Goal: Information Seeking & Learning: Check status

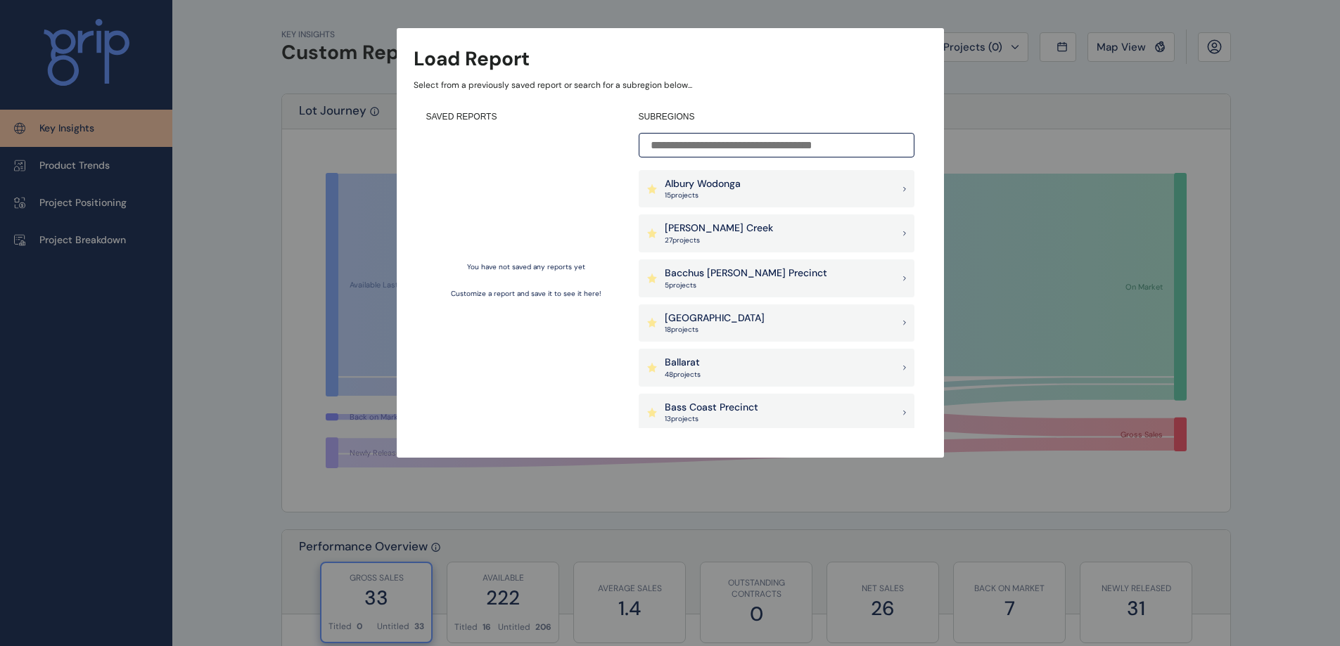
click at [741, 272] on p "Bacchus [PERSON_NAME] Precinct" at bounding box center [746, 274] width 162 height 14
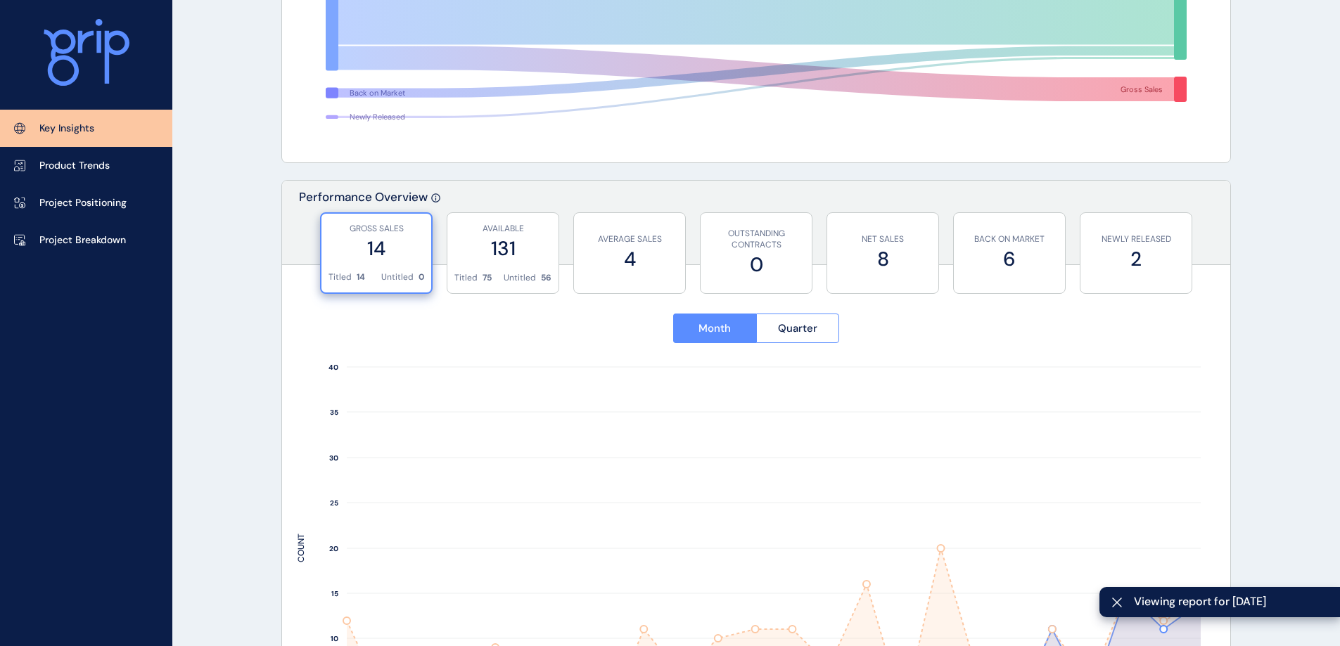
scroll to position [350, 0]
click at [65, 236] on p "Project Breakdown" at bounding box center [82, 240] width 87 height 14
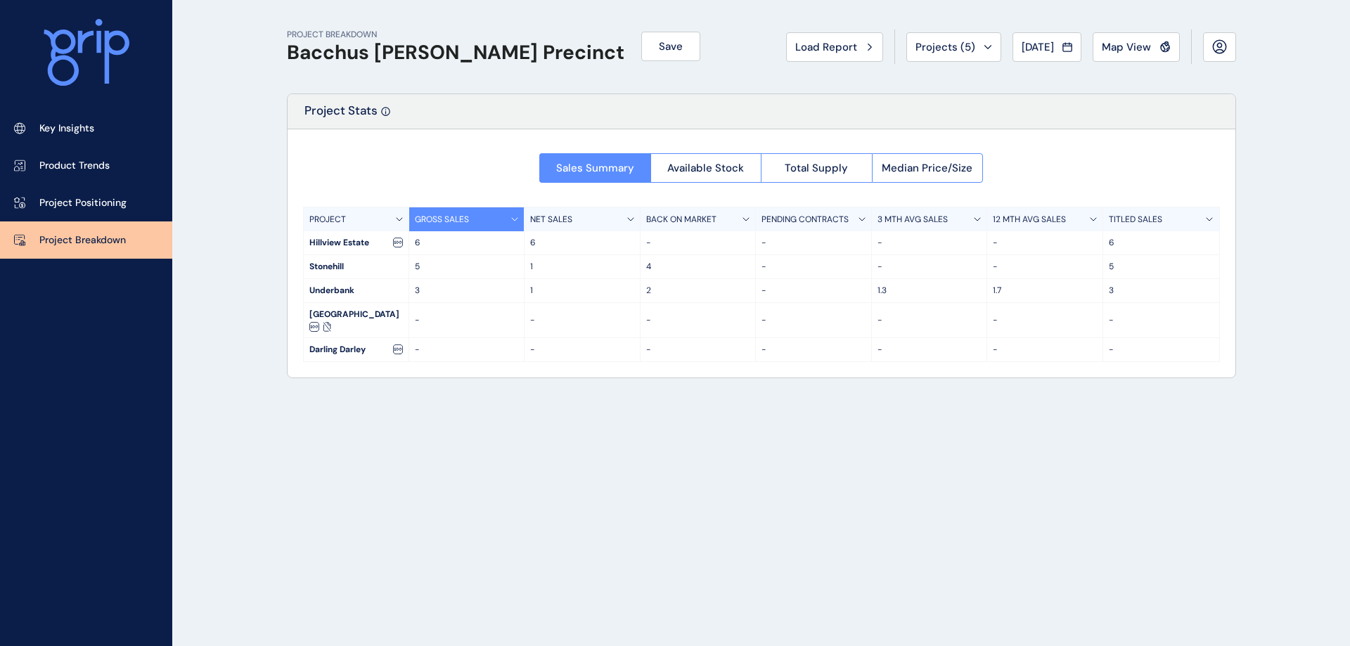
drag, startPoint x: 565, startPoint y: 278, endPoint x: 557, endPoint y: 278, distance: 7.8
click at [557, 278] on div "Stonehill 5 1 4 - - - 5" at bounding box center [762, 267] width 916 height 24
drag, startPoint x: 357, startPoint y: 267, endPoint x: 692, endPoint y: 276, distance: 334.9
click at [692, 276] on div "Stonehill 5 1 4 - - - 5" at bounding box center [762, 267] width 916 height 24
click at [684, 280] on div "2" at bounding box center [699, 290] width 116 height 23
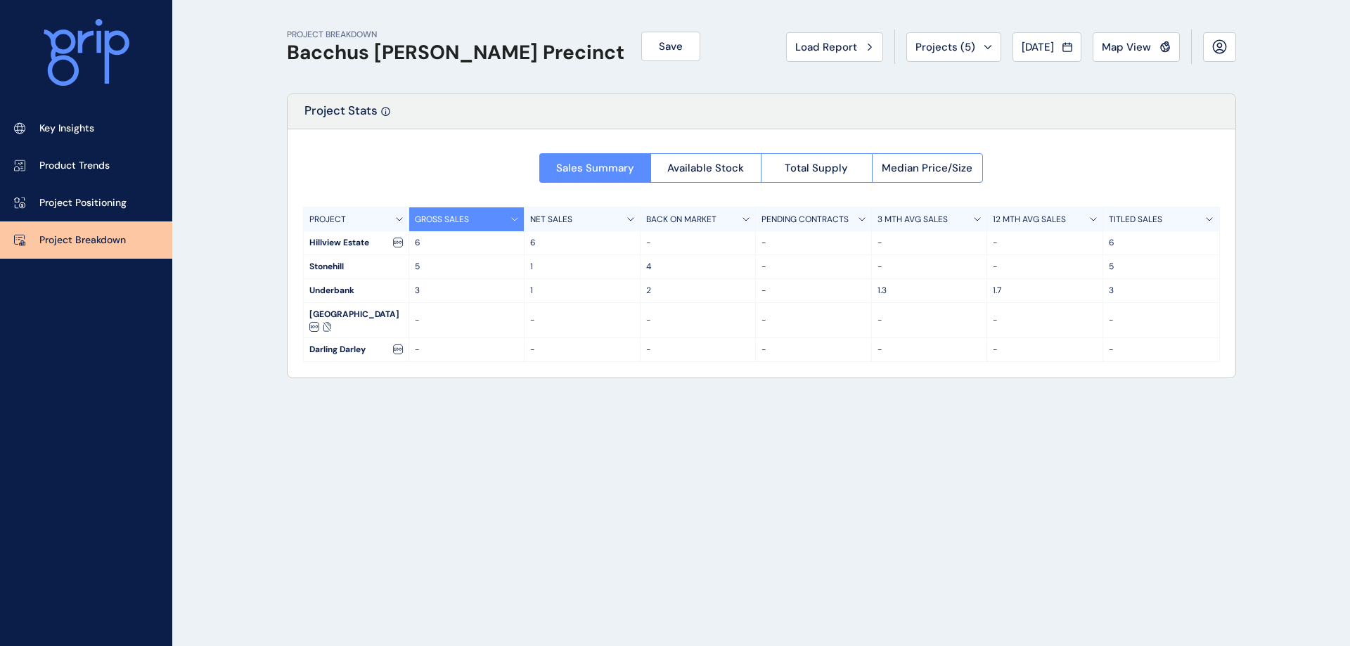
drag, startPoint x: 561, startPoint y: 264, endPoint x: 552, endPoint y: 256, distance: 11.4
click at [552, 256] on div "1" at bounding box center [583, 266] width 116 height 23
drag, startPoint x: 420, startPoint y: 139, endPoint x: 423, endPoint y: 150, distance: 10.9
click at [420, 143] on div "Sales Summary Available Stock Total Supply Median Price/Size PROJECT GROSS SALE…" at bounding box center [762, 253] width 948 height 248
drag, startPoint x: 406, startPoint y: 291, endPoint x: 670, endPoint y: 301, distance: 263.9
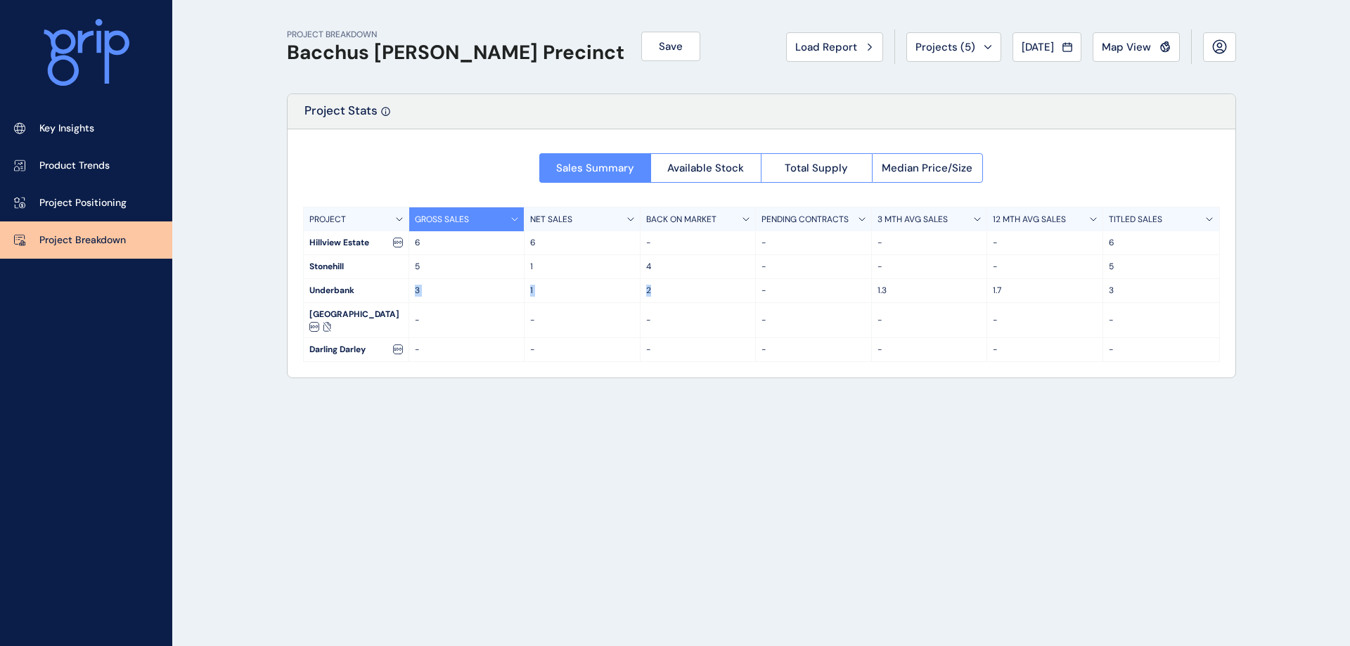
click at [670, 301] on div "Underbank 3 1 2 - 1.3 1.7 3" at bounding box center [762, 291] width 916 height 24
click at [681, 302] on div "Underbank 3 1 2 - 1.3 1.7 3" at bounding box center [762, 291] width 916 height 24
click at [578, 286] on div "1" at bounding box center [583, 290] width 116 height 23
click at [1112, 293] on p "3" at bounding box center [1161, 291] width 105 height 12
click at [1120, 260] on div "5" at bounding box center [1161, 266] width 116 height 23
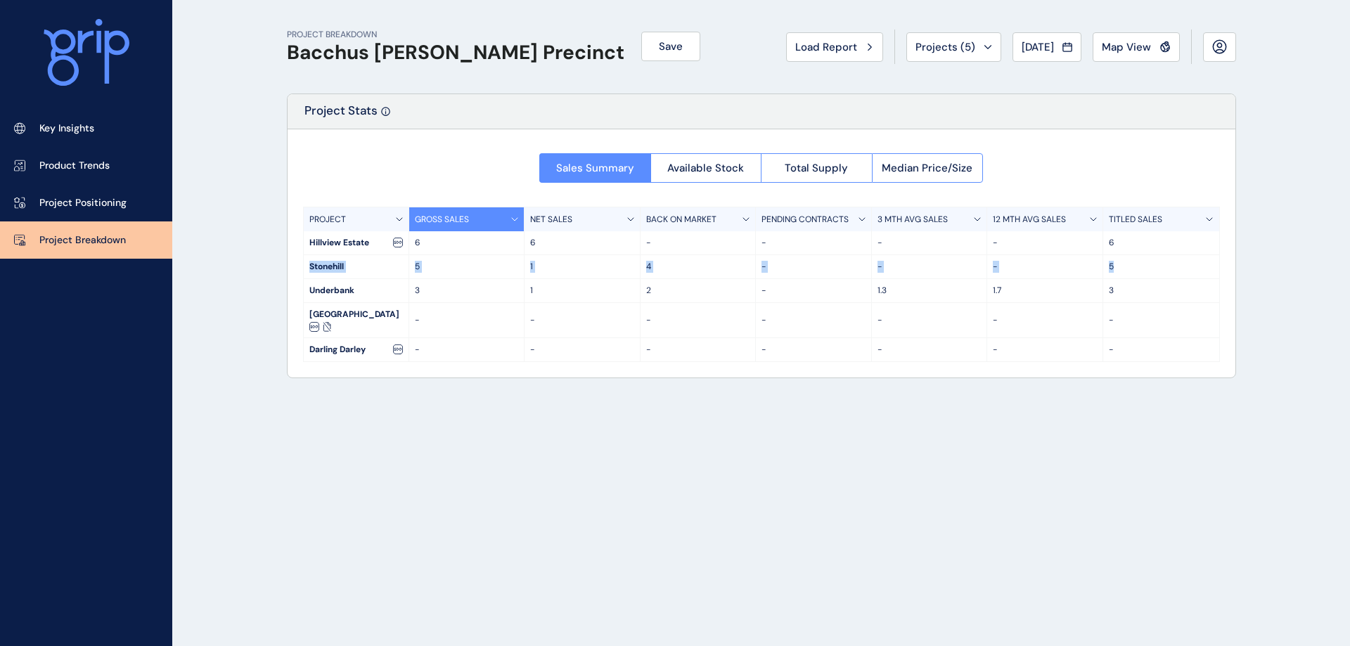
drag, startPoint x: 1118, startPoint y: 266, endPoint x: 1112, endPoint y: 249, distance: 17.8
click at [1112, 249] on div "PROJECT GROSS SALES NET SALES BACK ON MARKET PENDING CONTRACTS 3 MTH AVG SALES …" at bounding box center [761, 284] width 917 height 155
click at [1114, 251] on div "6" at bounding box center [1161, 242] width 116 height 23
click at [1092, 151] on div "Sales Summary Available Stock Total Supply Median Price/Size PROJECT GROSS SALE…" at bounding box center [762, 253] width 948 height 248
click at [705, 169] on span "Available Stock" at bounding box center [705, 168] width 77 height 14
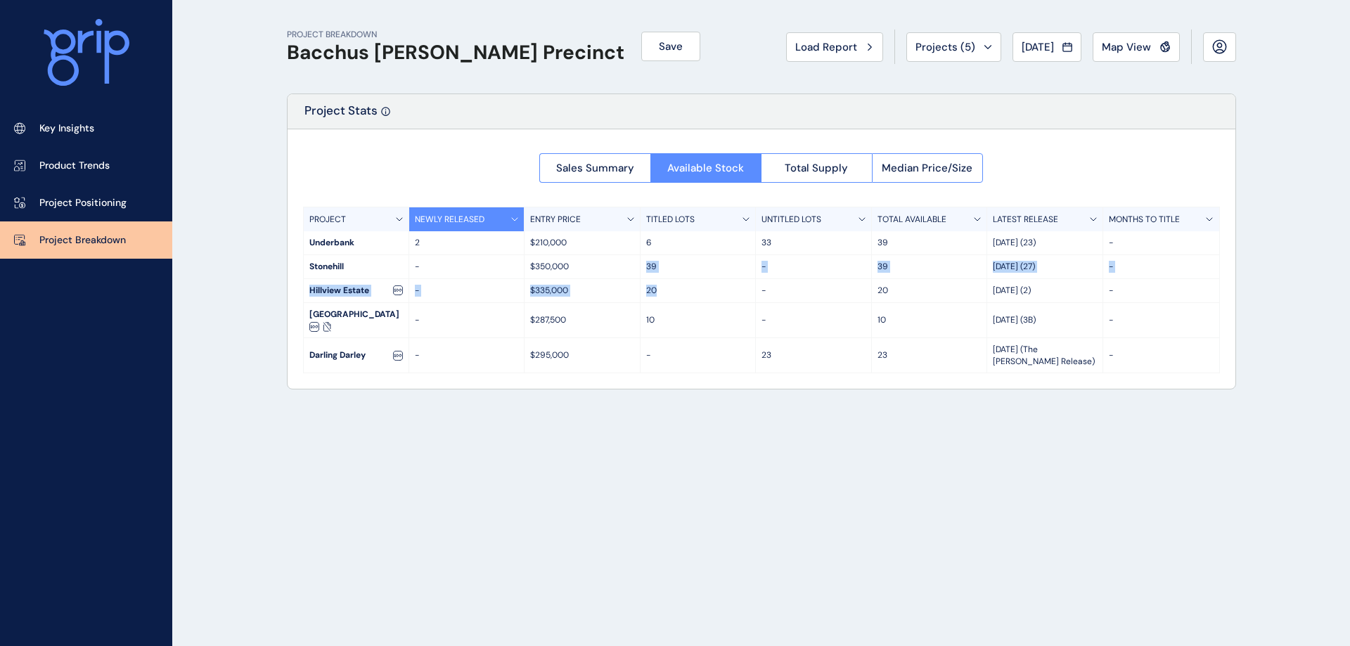
drag, startPoint x: 645, startPoint y: 267, endPoint x: 667, endPoint y: 286, distance: 29.0
click at [667, 286] on div "PROJECT NEWLY RELEASED ENTRY PRICE TITLED LOTS UNTITLED LOTS TOTAL AVAILABLE LA…" at bounding box center [761, 290] width 917 height 167
click at [672, 288] on p "20" at bounding box center [698, 291] width 104 height 12
click at [674, 293] on p "20" at bounding box center [698, 291] width 104 height 12
click at [672, 293] on p "20" at bounding box center [698, 291] width 104 height 12
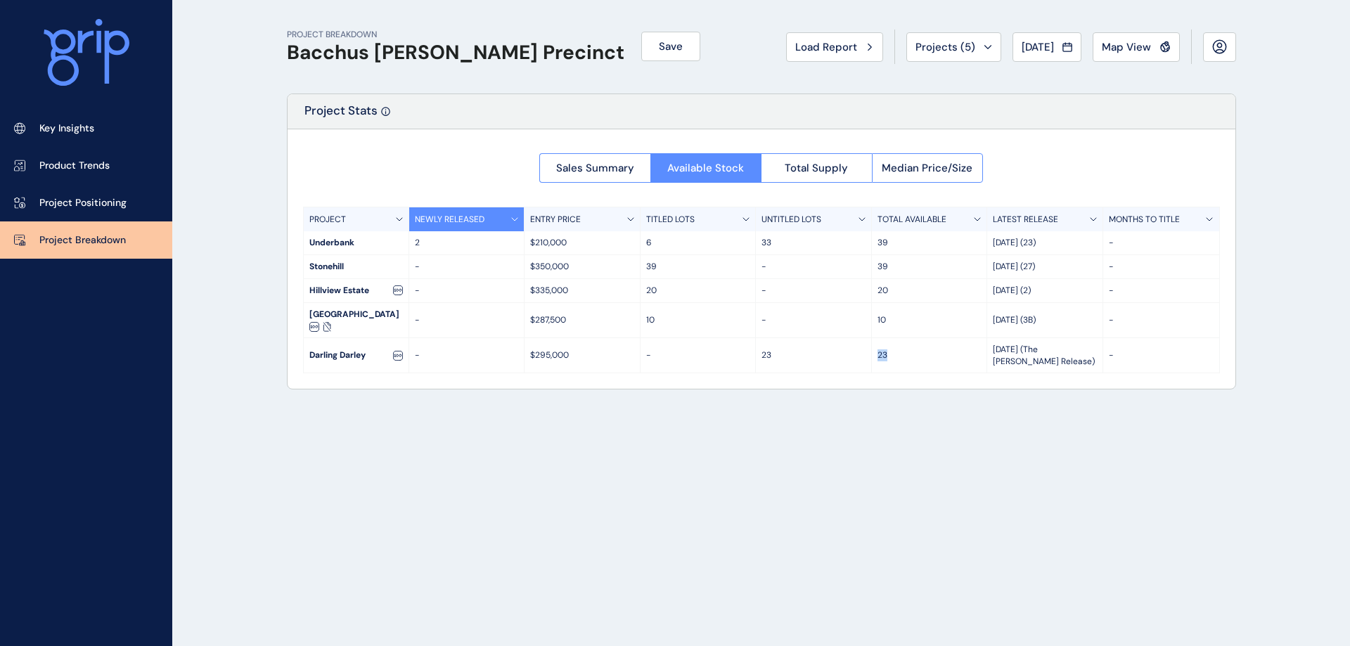
drag, startPoint x: 782, startPoint y: 358, endPoint x: 907, endPoint y: 354, distance: 125.2
click at [907, 354] on div "Darling Darley - $295,000 - 23 [DATE] (The [PERSON_NAME] Release) -" at bounding box center [762, 356] width 916 height 36
click at [907, 357] on p "23" at bounding box center [930, 356] width 104 height 12
drag, startPoint x: 903, startPoint y: 362, endPoint x: 872, endPoint y: 367, distance: 31.3
click at [872, 367] on div "23" at bounding box center [930, 355] width 116 height 35
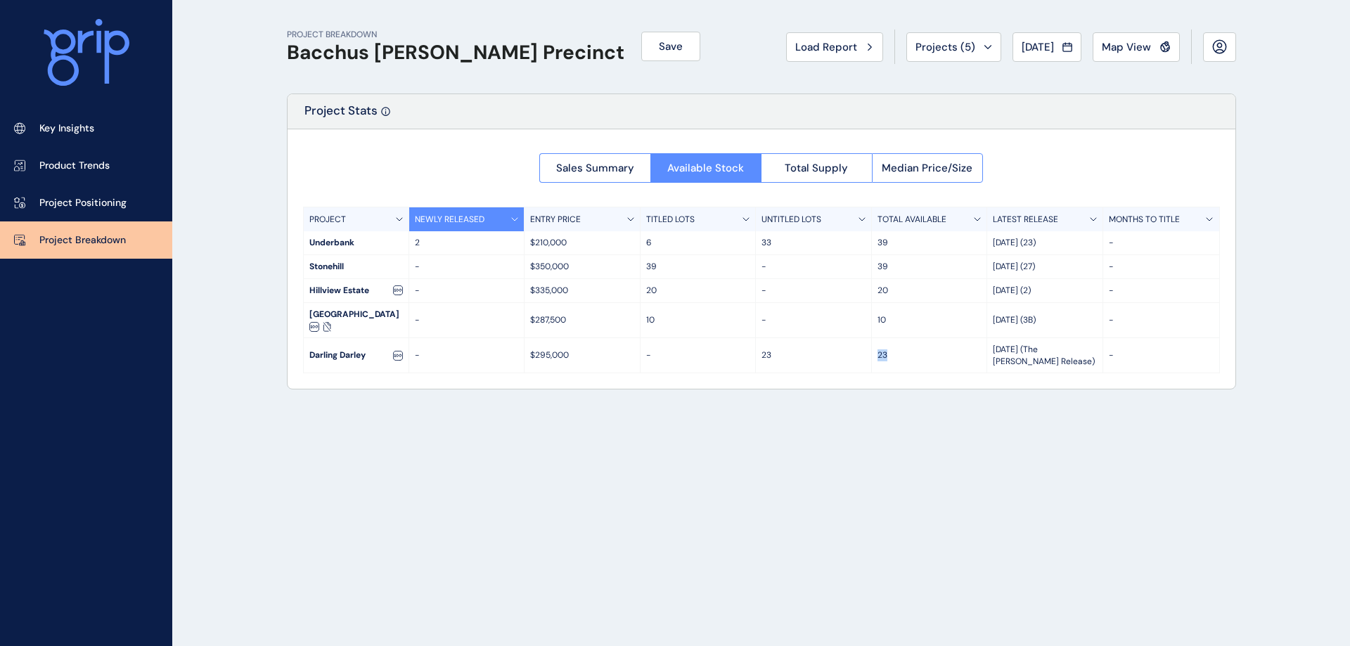
click at [904, 357] on p "23" at bounding box center [930, 356] width 104 height 12
drag, startPoint x: 896, startPoint y: 351, endPoint x: 877, endPoint y: 313, distance: 42.5
click at [877, 313] on div "PROJECT NEWLY RELEASED ENTRY PRICE TITLED LOTS UNTITLED LOTS TOTAL AVAILABLE LA…" at bounding box center [761, 290] width 917 height 167
click at [869, 391] on div "PROJECT BREAKDOWN Bacchus [PERSON_NAME] Precinct Save Load Report Projects ( 5 …" at bounding box center [761, 323] width 985 height 646
click at [889, 324] on p "10" at bounding box center [930, 320] width 104 height 12
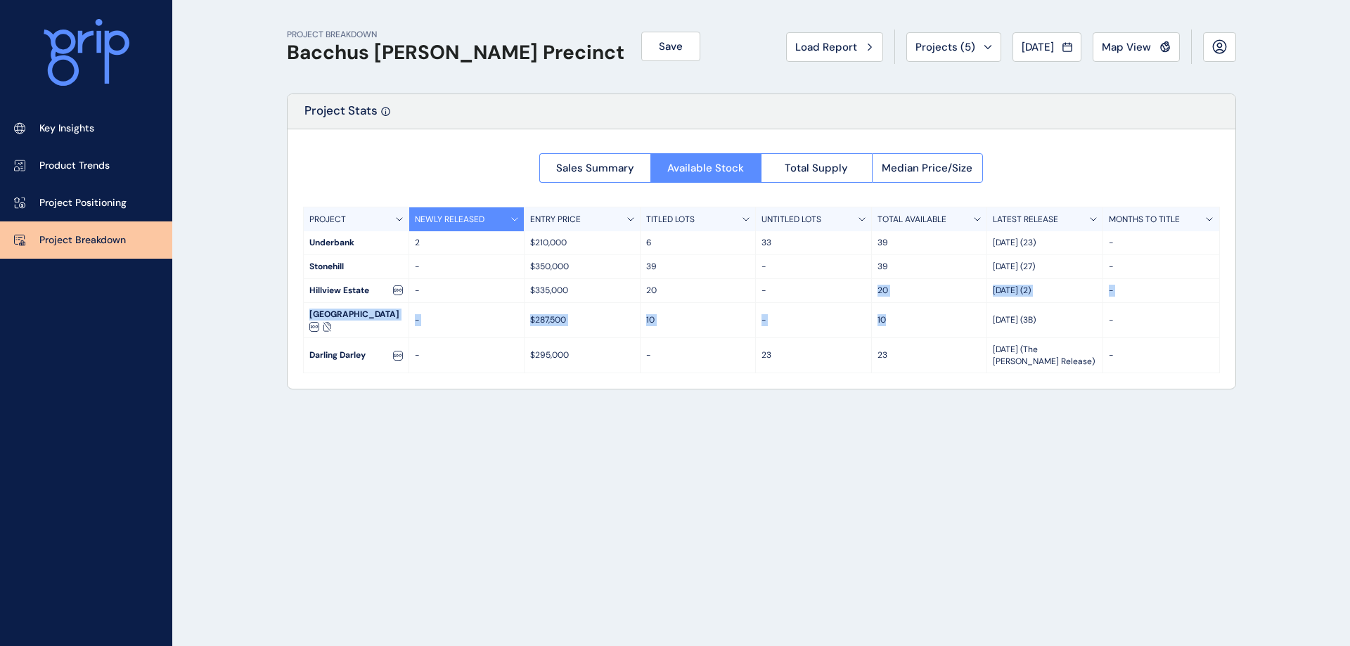
drag, startPoint x: 897, startPoint y: 326, endPoint x: 873, endPoint y: 268, distance: 62.4
click at [873, 268] on div "PROJECT NEWLY RELEASED ENTRY PRICE TITLED LOTS UNTITLED LOTS TOTAL AVAILABLE LA…" at bounding box center [761, 290] width 917 height 167
click at [885, 412] on div "PROJECT BREAKDOWN Bacchus [PERSON_NAME] Precinct Save Load Report Projects ( 5 …" at bounding box center [761, 323] width 985 height 646
click at [907, 184] on div "Sales Summary Available Stock Total Supply Median Price/Size PROJECT NEWLY RELE…" at bounding box center [762, 259] width 948 height 260
click at [902, 175] on button "Median Price/Size" at bounding box center [928, 168] width 112 height 30
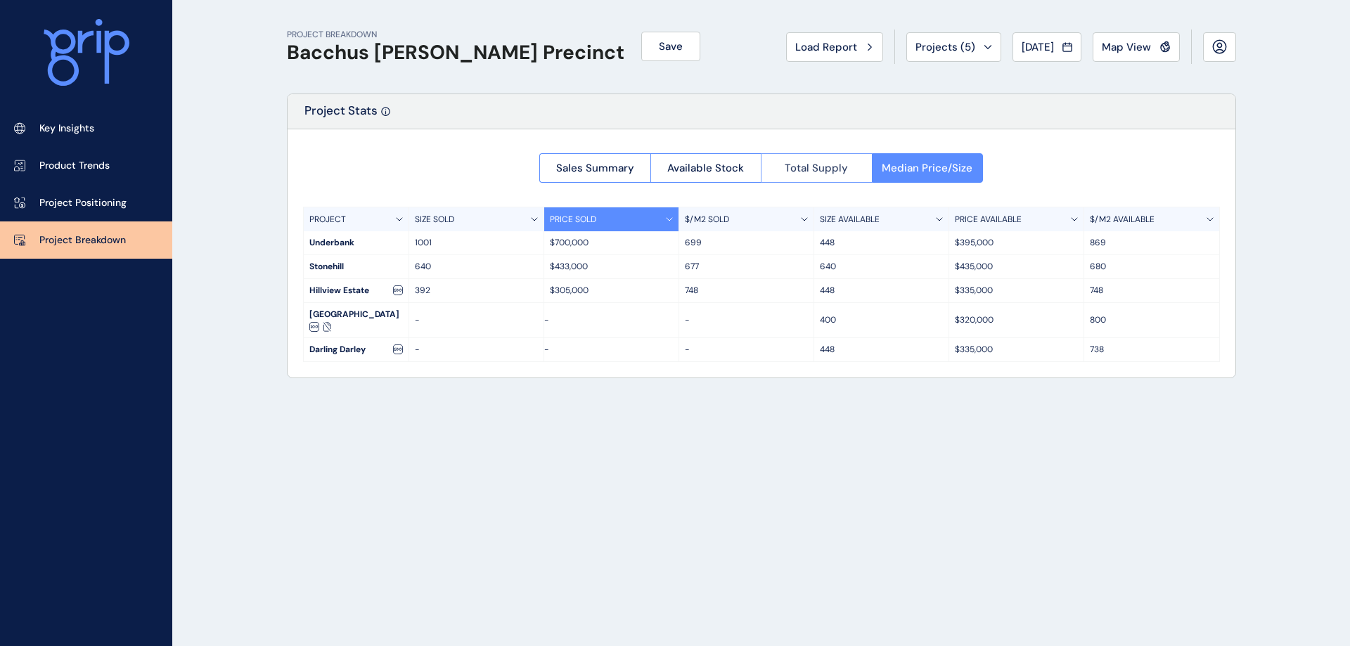
click at [841, 180] on button "Total Supply" at bounding box center [816, 168] width 111 height 30
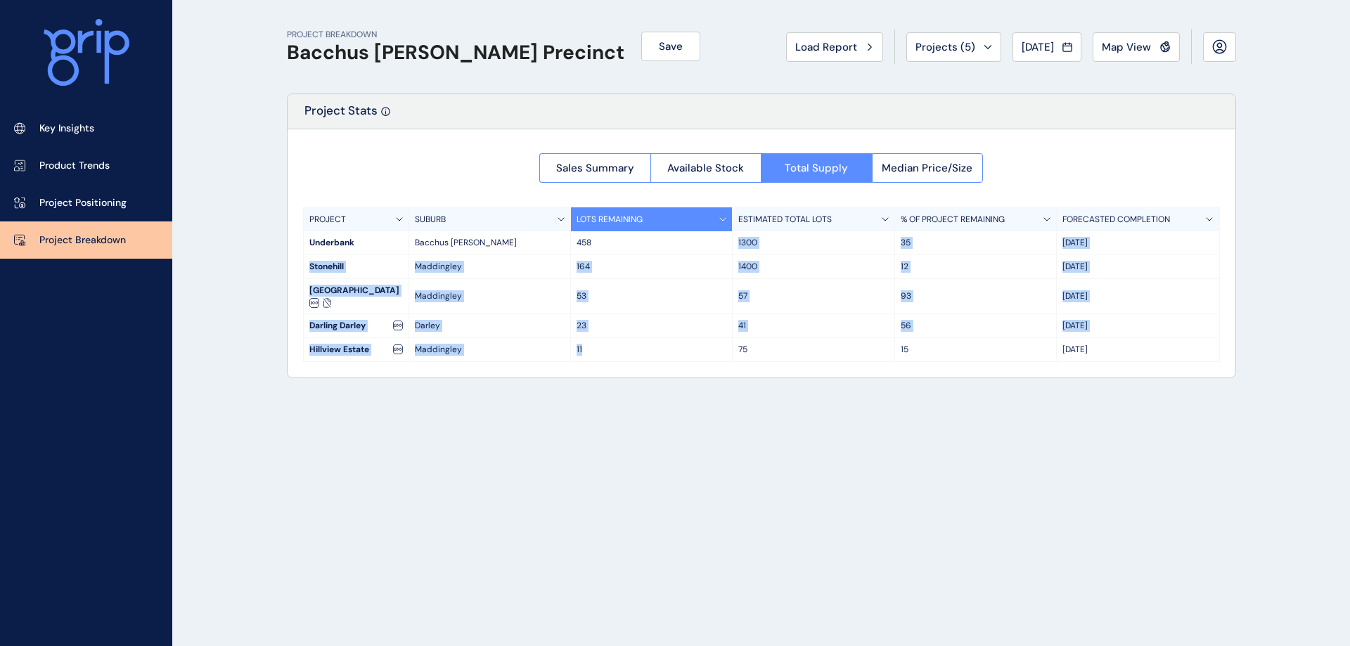
drag, startPoint x: 594, startPoint y: 243, endPoint x: 627, endPoint y: 382, distance: 143.1
click at [627, 382] on div "PROJECT BREAKDOWN Bacchus [PERSON_NAME] Precinct Save Load Report Projects ( 5 …" at bounding box center [761, 323] width 985 height 646
click at [591, 457] on div "PROJECT BREAKDOWN Bacchus [PERSON_NAME] Precinct Save Load Report Projects ( 5 …" at bounding box center [761, 323] width 985 height 646
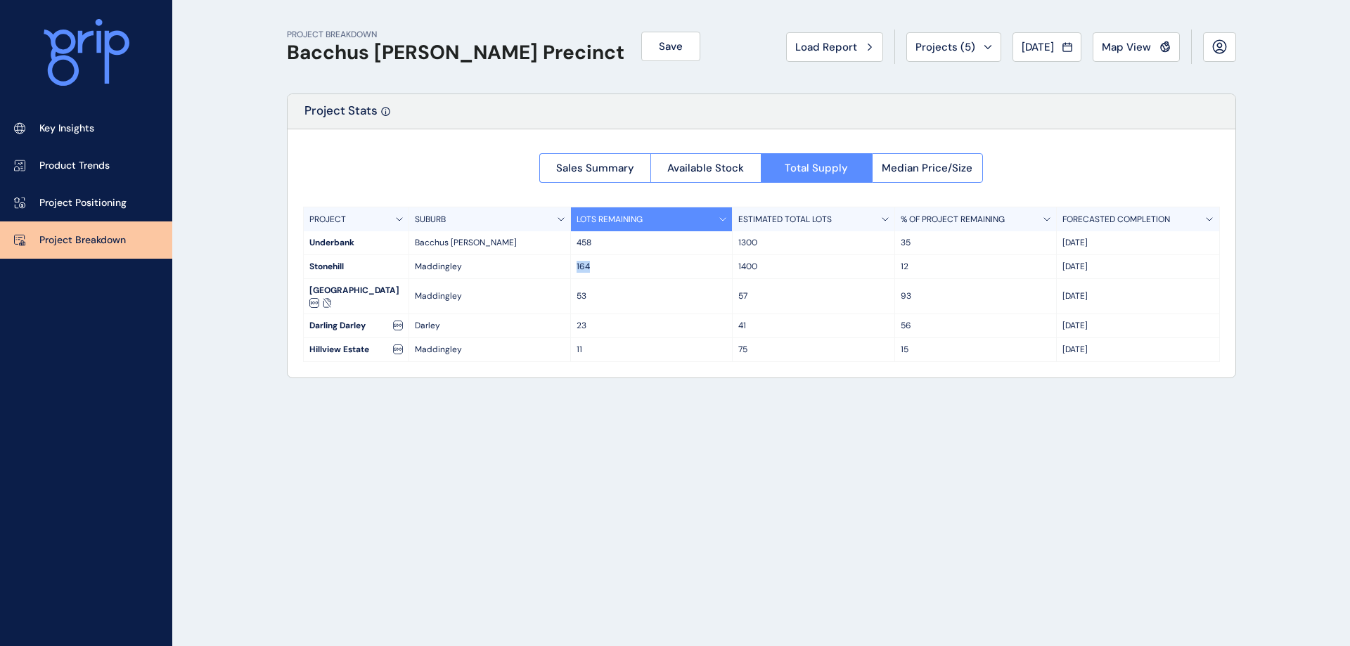
drag, startPoint x: 595, startPoint y: 264, endPoint x: 575, endPoint y: 264, distance: 20.4
click at [575, 264] on div "164" at bounding box center [652, 266] width 162 height 23
drag, startPoint x: 603, startPoint y: 242, endPoint x: 561, endPoint y: 250, distance: 43.0
click at [561, 250] on div "Underbank Bacchus [PERSON_NAME] 458 1300 35 Oct '27" at bounding box center [762, 243] width 916 height 24
click at [703, 476] on div "PROJECT BREAKDOWN Bacchus [PERSON_NAME] Precinct Save Load Report Projects ( 5 …" at bounding box center [761, 323] width 985 height 646
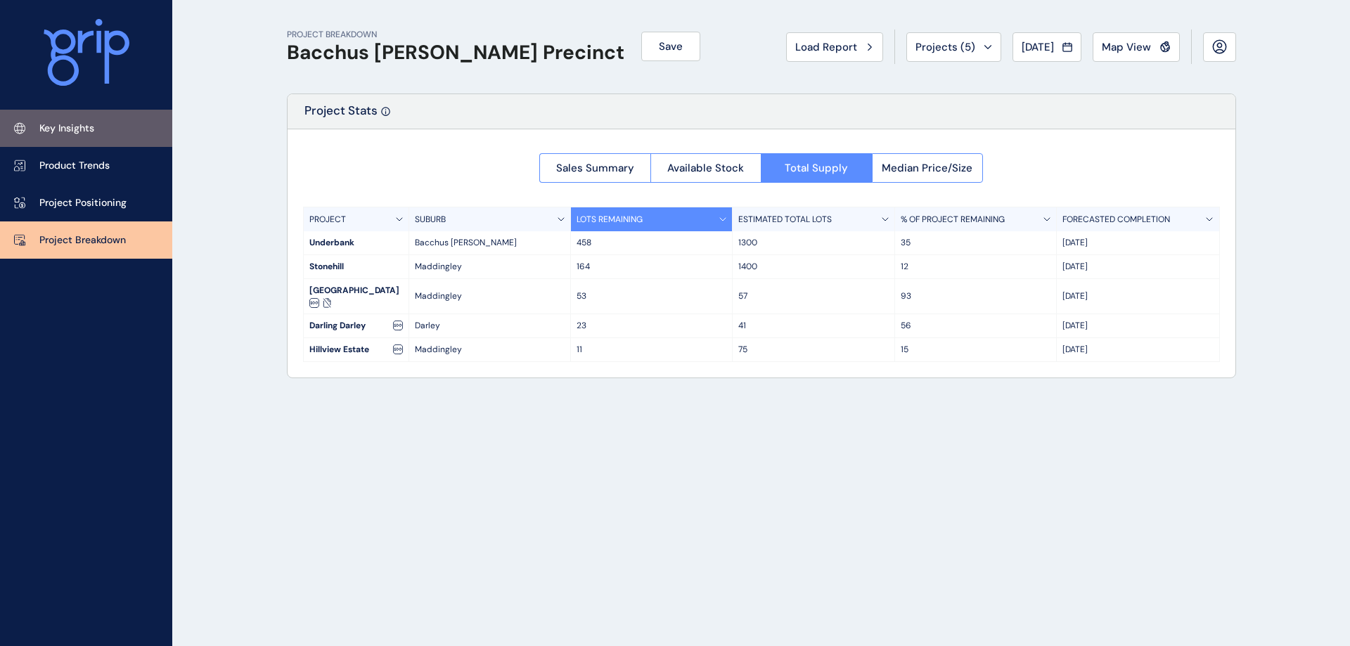
click at [79, 132] on p "Key Insights" at bounding box center [66, 129] width 55 height 14
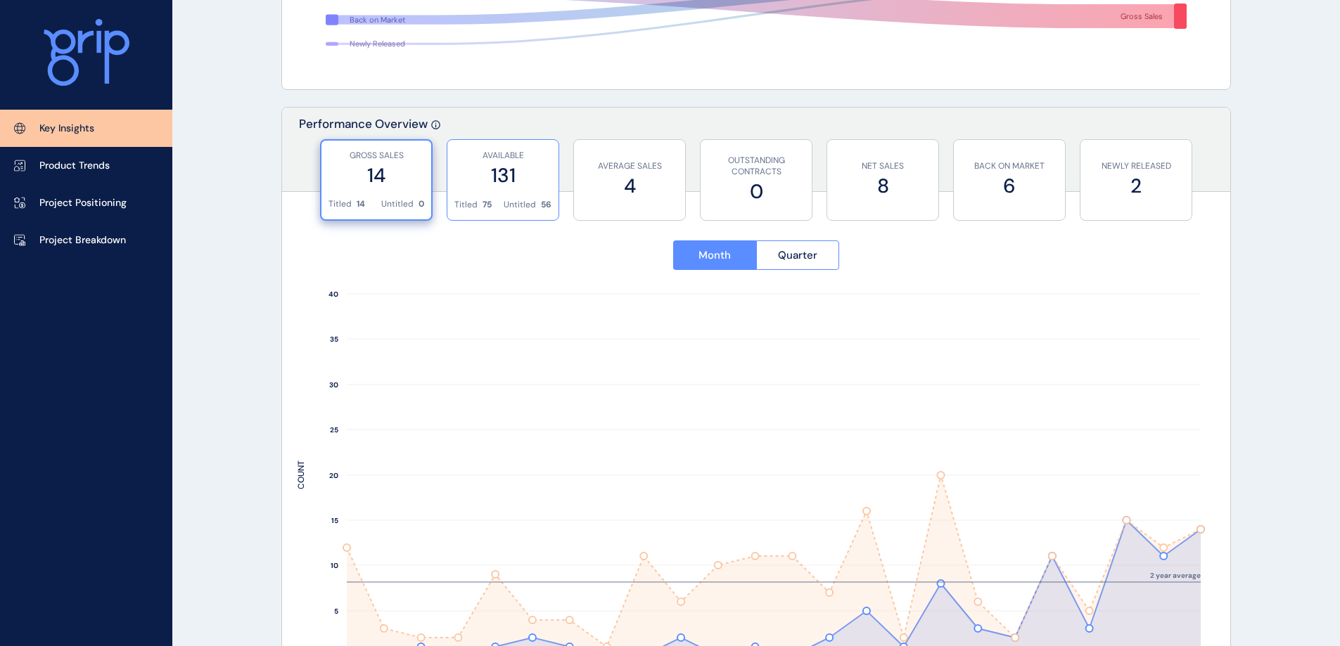
scroll to position [422, 0]
click at [918, 191] on label "8" at bounding box center [882, 186] width 97 height 27
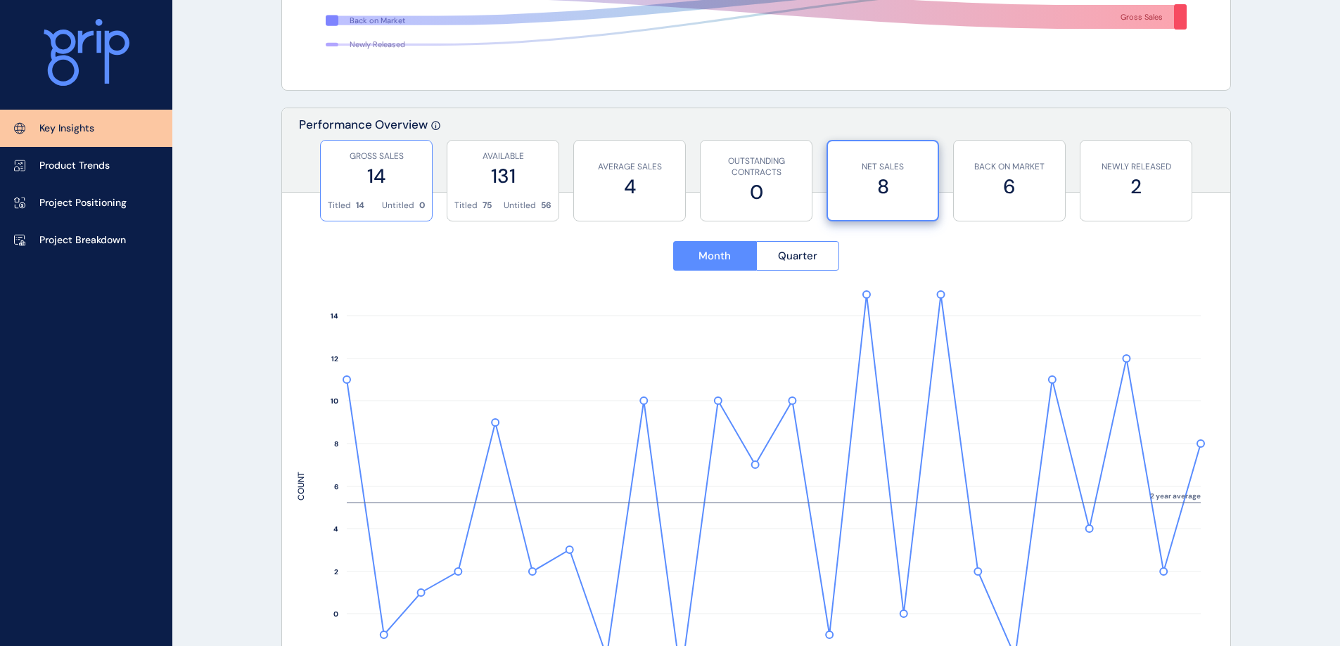
click at [335, 187] on label "14" at bounding box center [376, 175] width 97 height 27
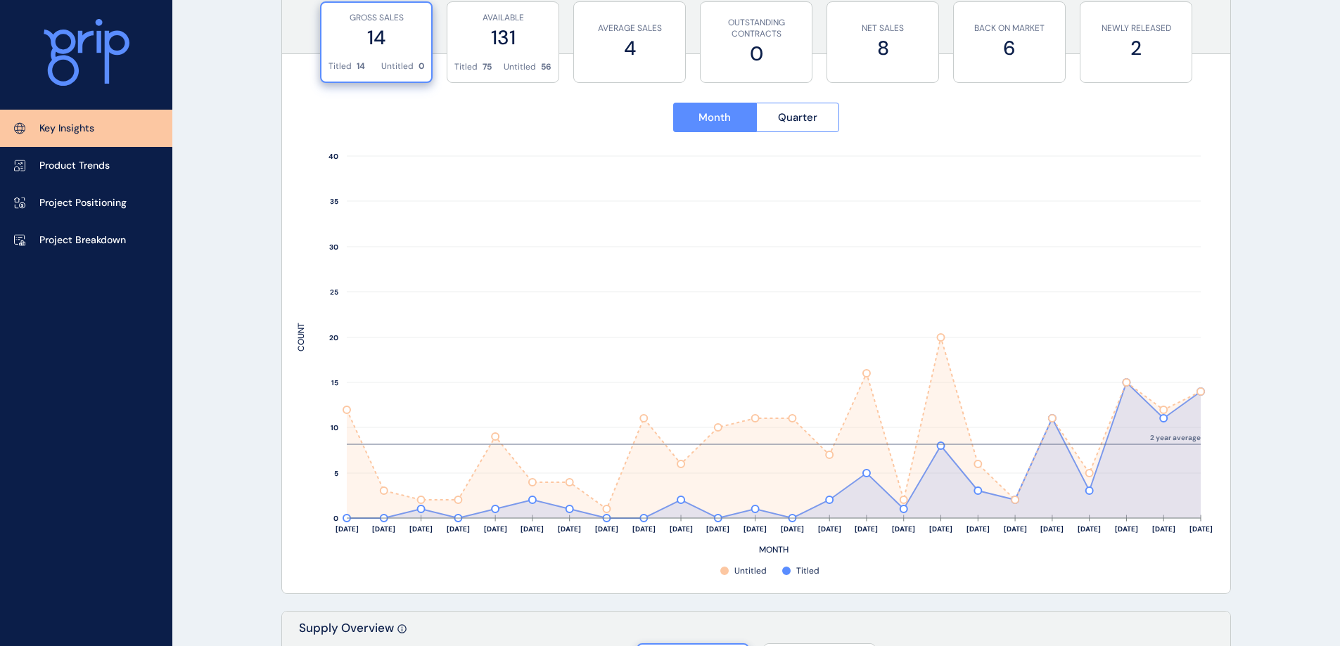
click at [1133, 72] on div "Month Quarter [DATE] Sep ’[DATE] Nov ’[DATE] Jan ’[DATE] Mar ’[DATE] May ’[DATE…" at bounding box center [756, 333] width 948 height 522
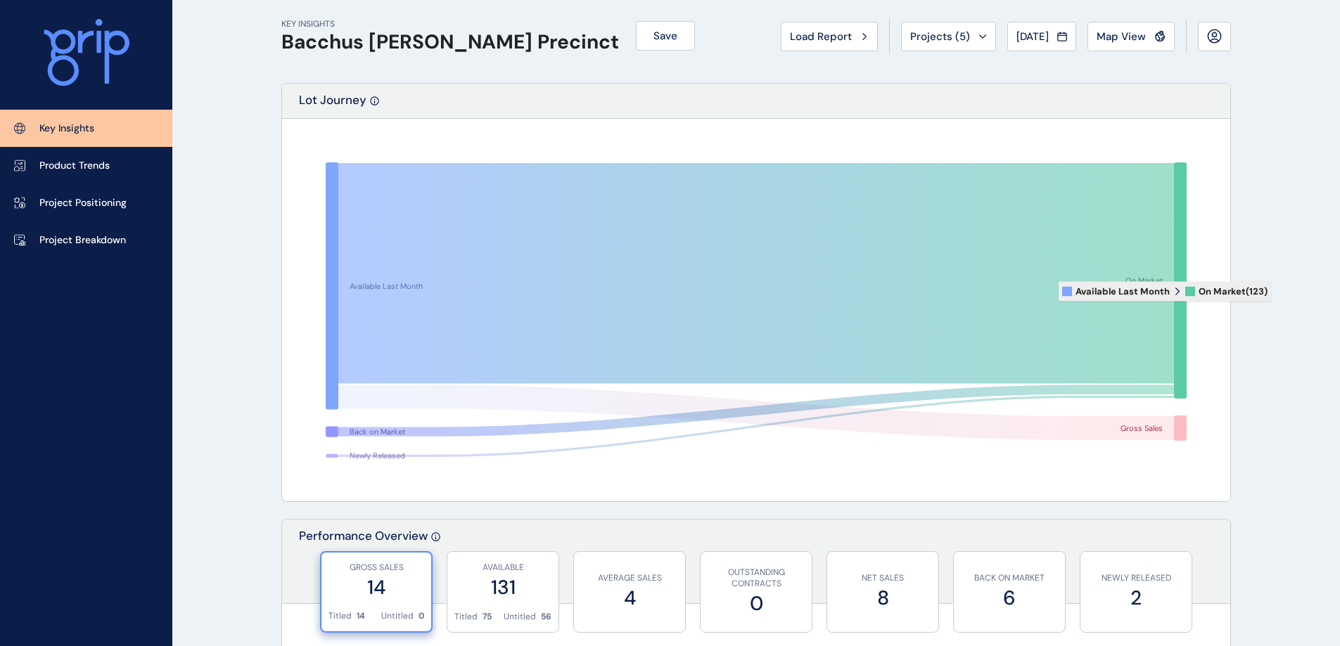
scroll to position [0, 0]
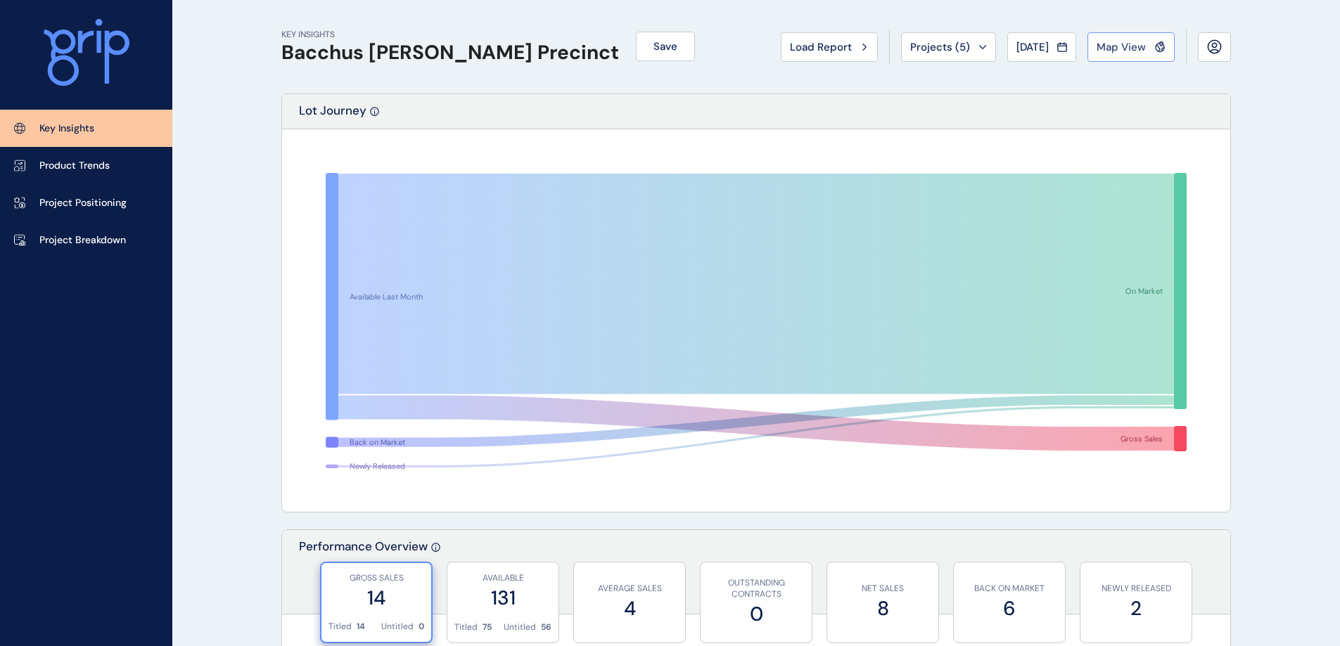
click at [1126, 55] on button "Map View" at bounding box center [1130, 47] width 87 height 30
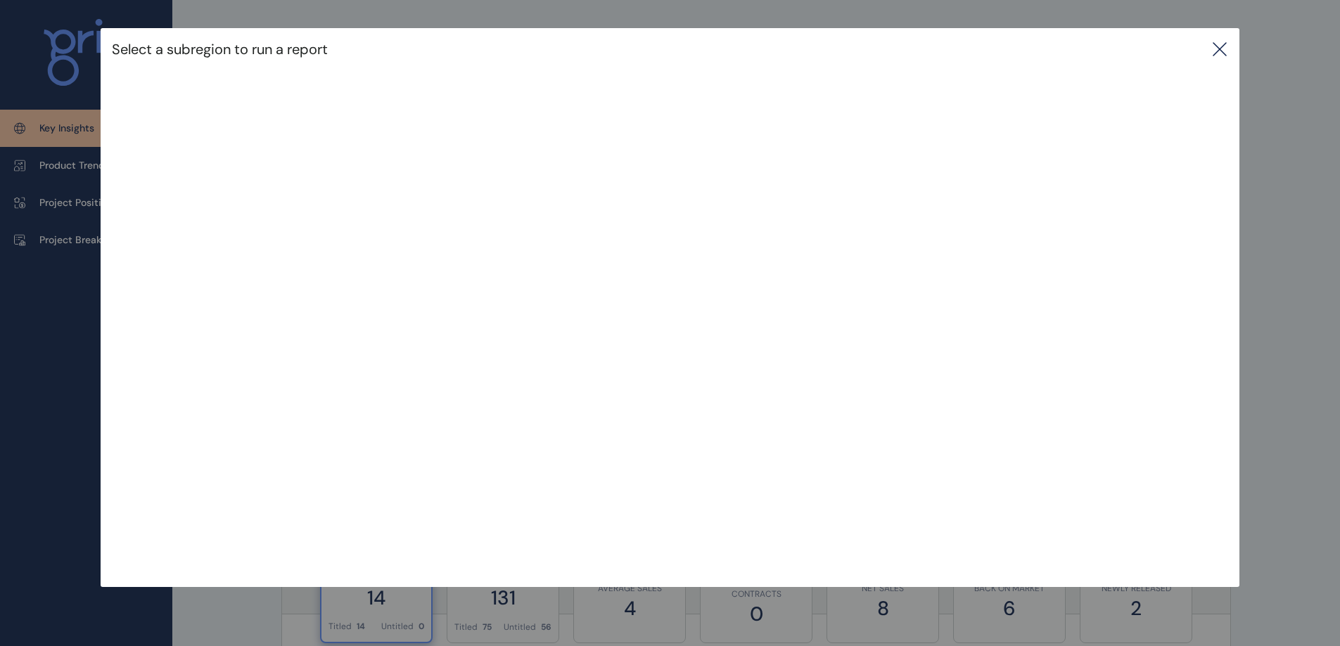
click at [1218, 46] on icon at bounding box center [1219, 49] width 17 height 17
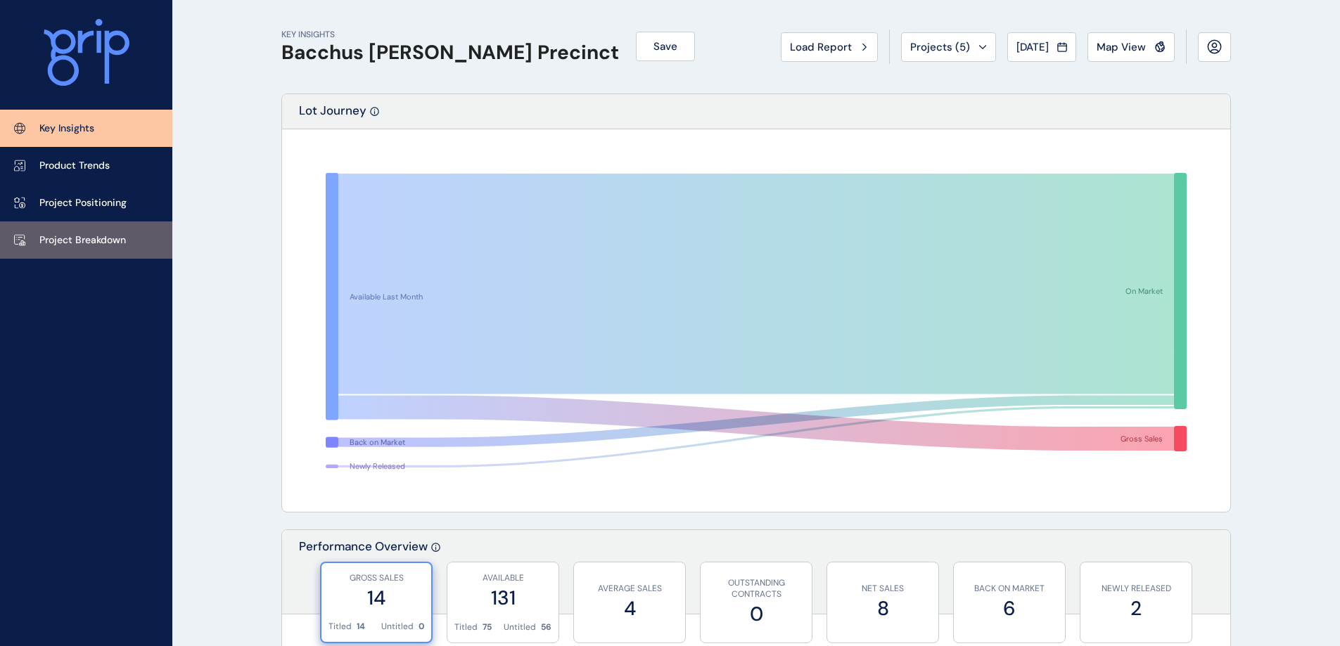
click at [75, 237] on p "Project Breakdown" at bounding box center [82, 240] width 87 height 14
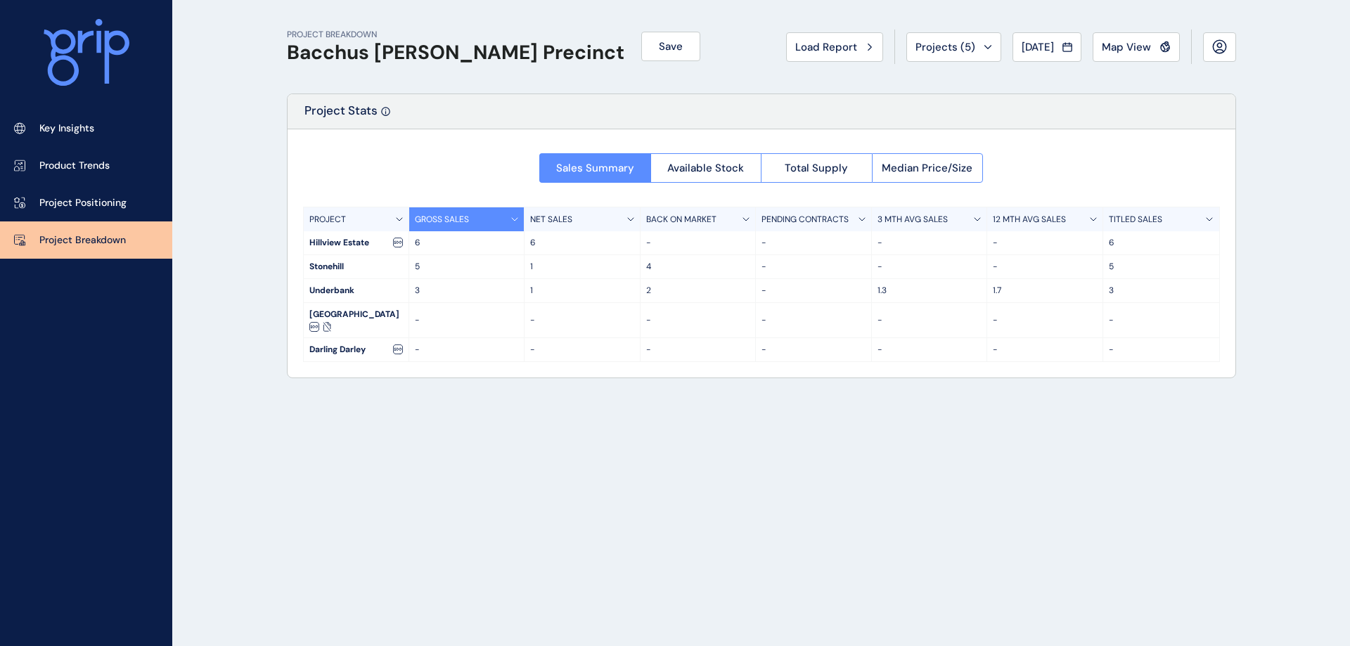
click at [1110, 44] on span "Map View" at bounding box center [1126, 47] width 49 height 14
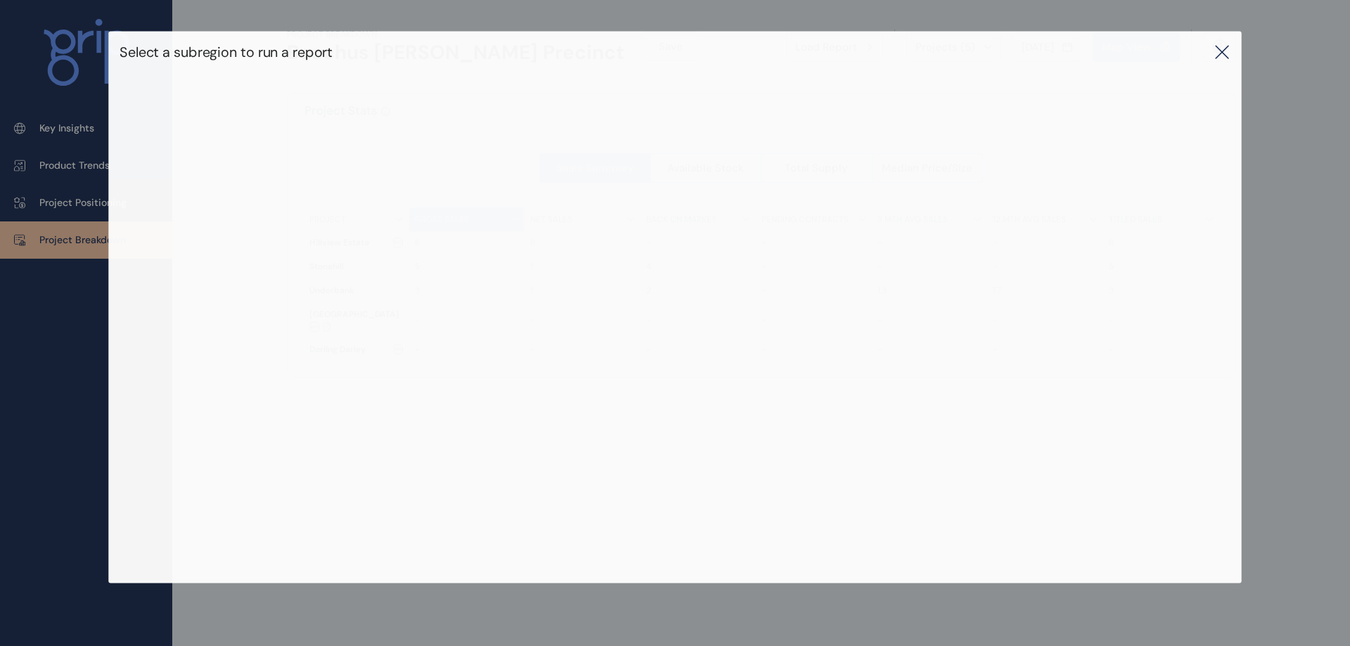
click at [1215, 58] on div "Select a subregion to run a report" at bounding box center [674, 52] width 1133 height 41
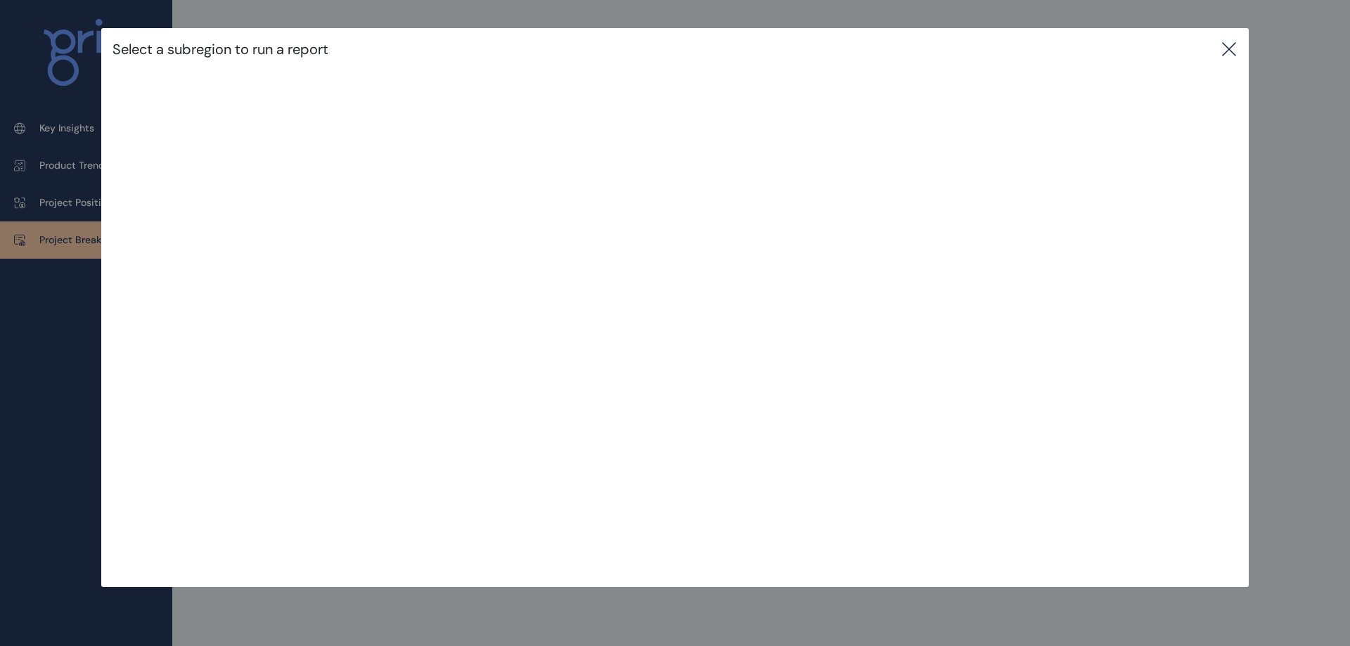
click at [1226, 46] on icon at bounding box center [1229, 49] width 13 height 13
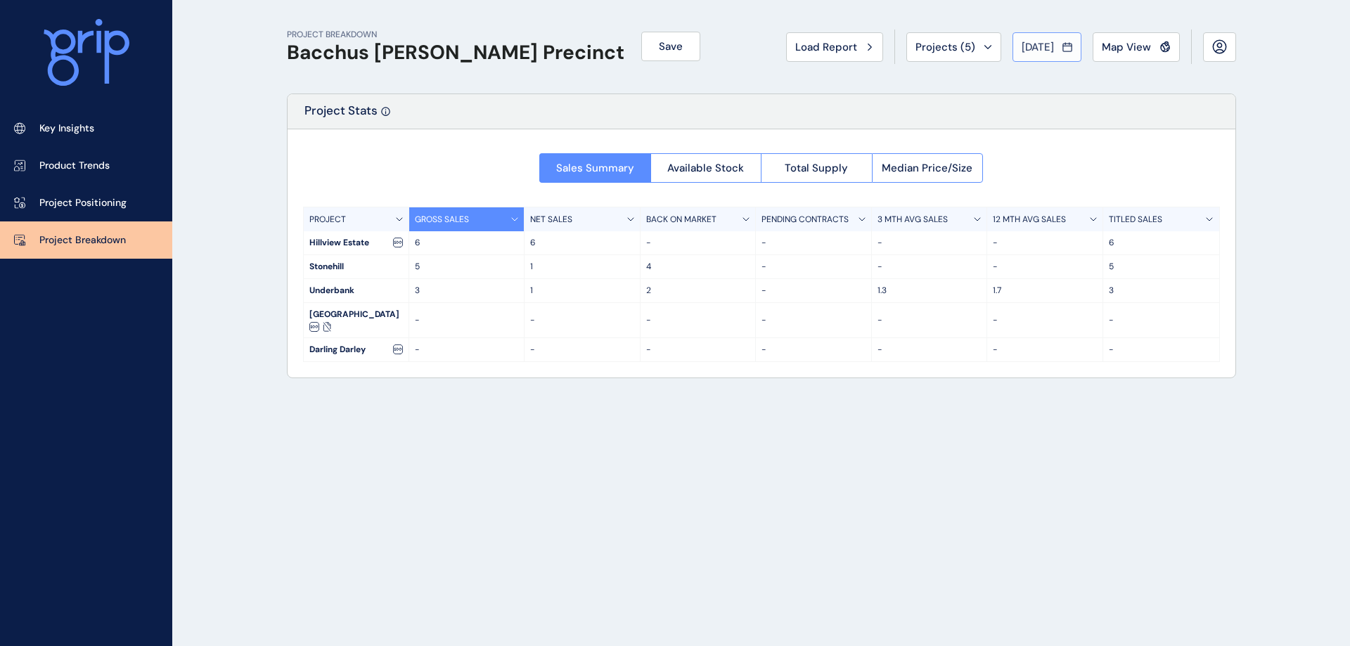
click at [1022, 51] on span "[DATE]" at bounding box center [1038, 47] width 32 height 14
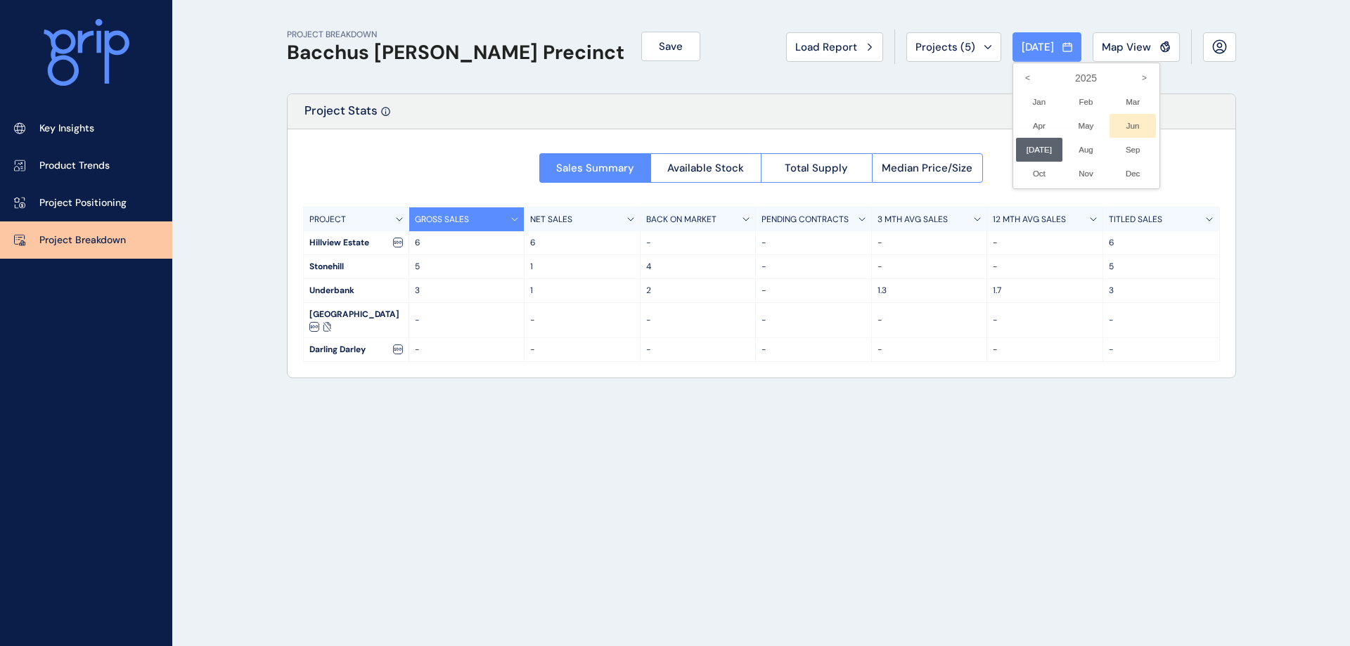
click at [1125, 130] on li "Jun No report is available for this period. New months are usually published 5 …" at bounding box center [1133, 126] width 47 height 24
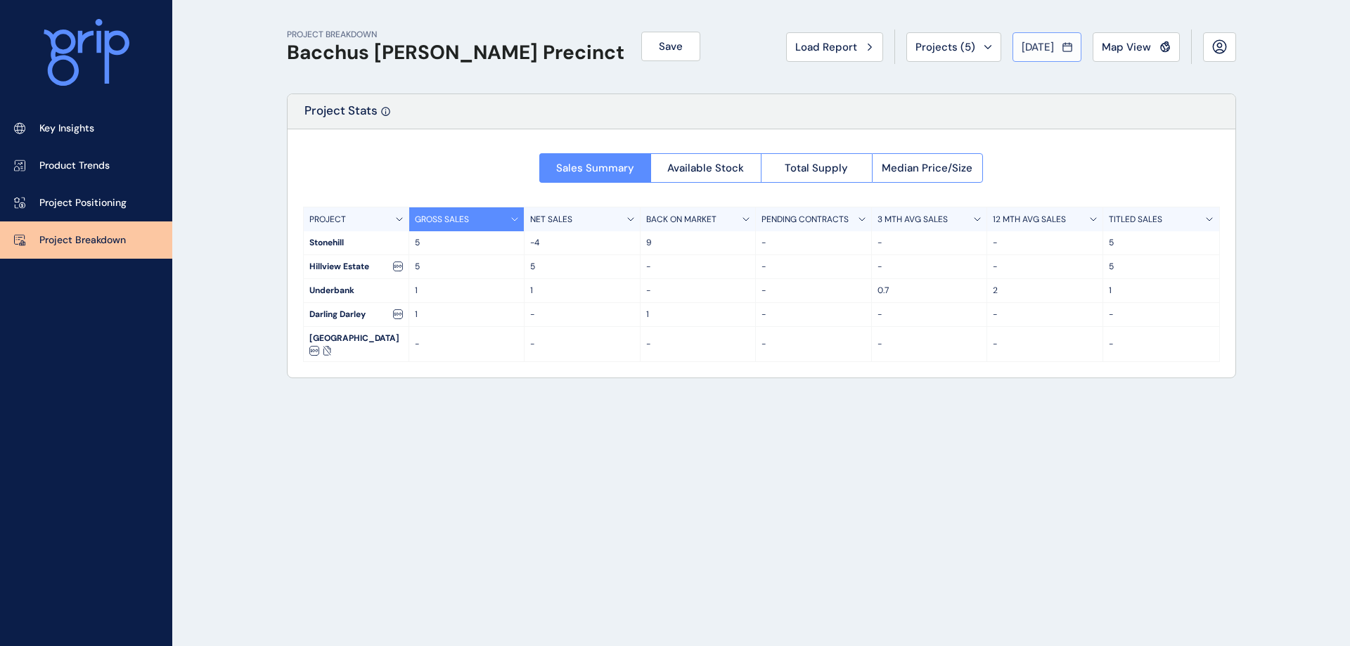
click at [1021, 37] on button "[DATE]" at bounding box center [1047, 47] width 69 height 30
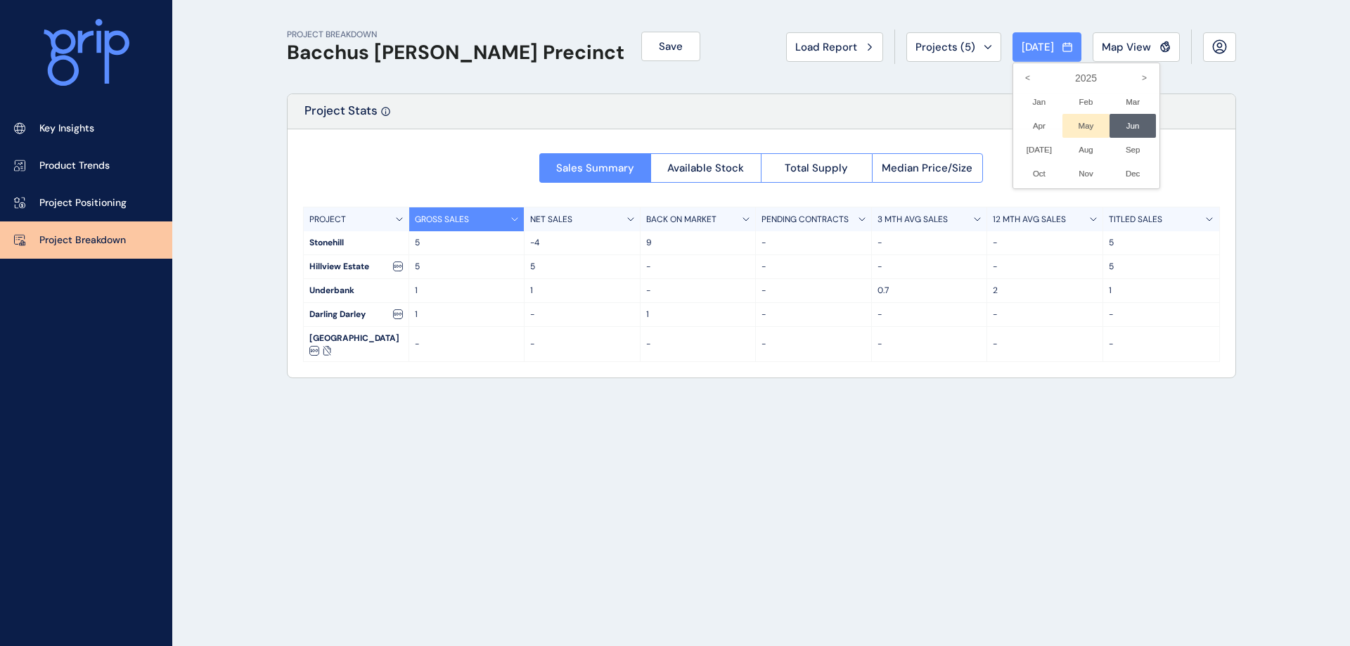
click at [1069, 127] on li "May No report is available for this period. New months are usually published 5 …" at bounding box center [1086, 126] width 47 height 24
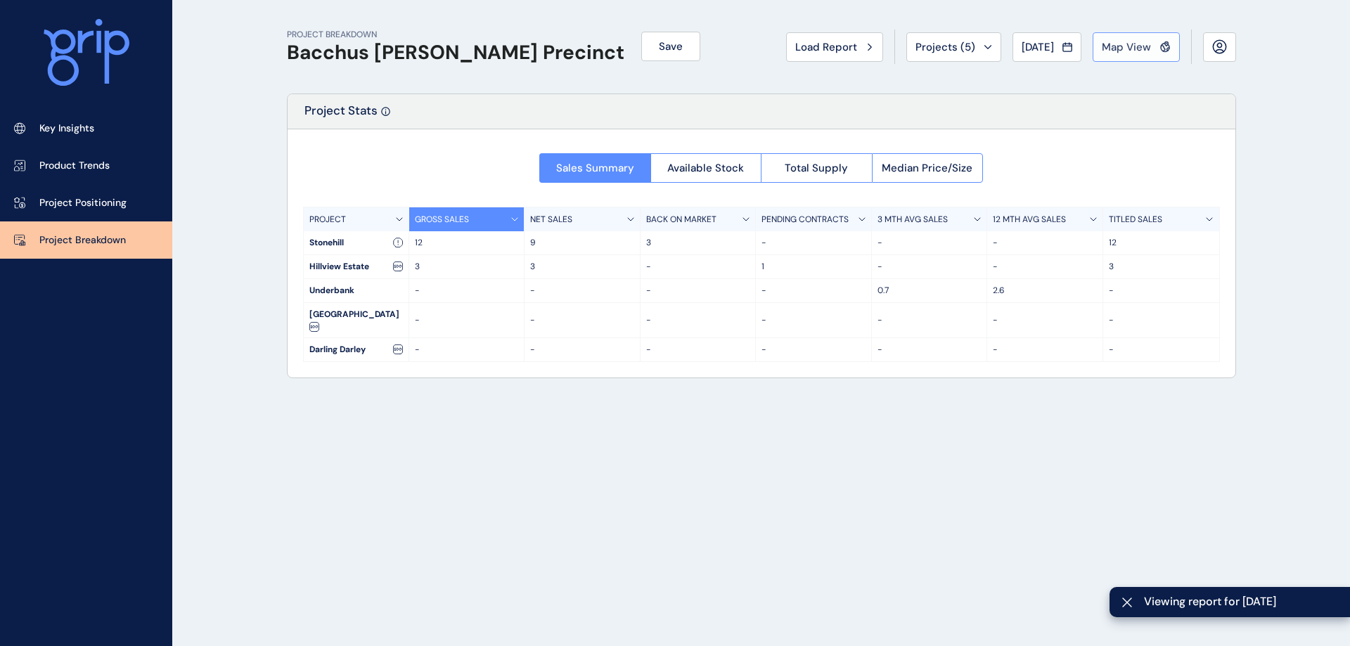
click at [1130, 52] on span "Map View" at bounding box center [1126, 47] width 49 height 14
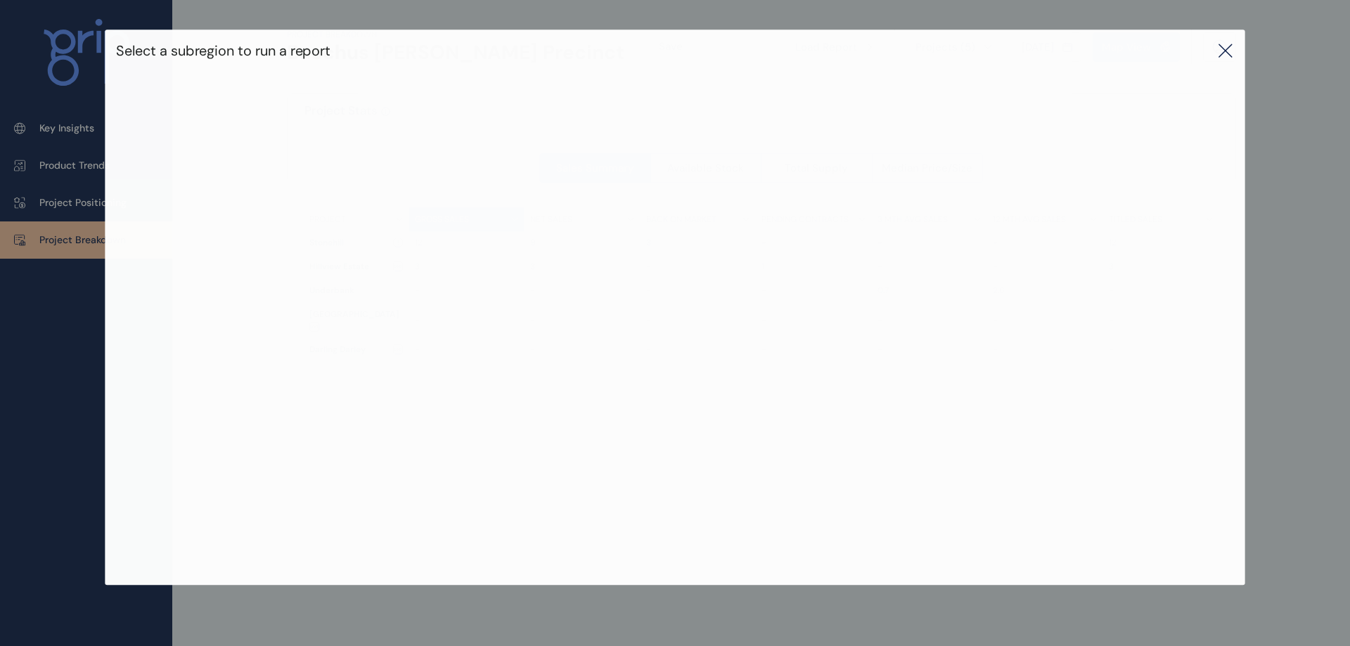
click at [1213, 58] on div "Select a subregion to run a report" at bounding box center [675, 51] width 1140 height 42
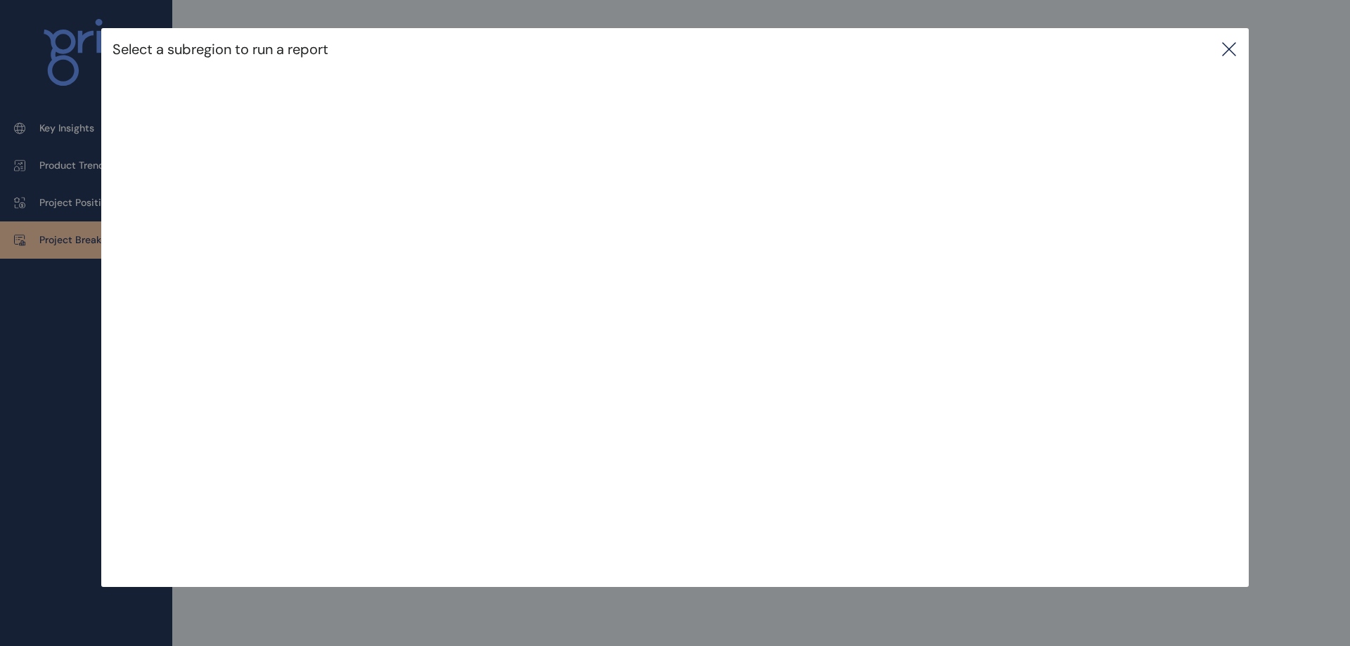
click at [1235, 44] on icon at bounding box center [1229, 49] width 13 height 13
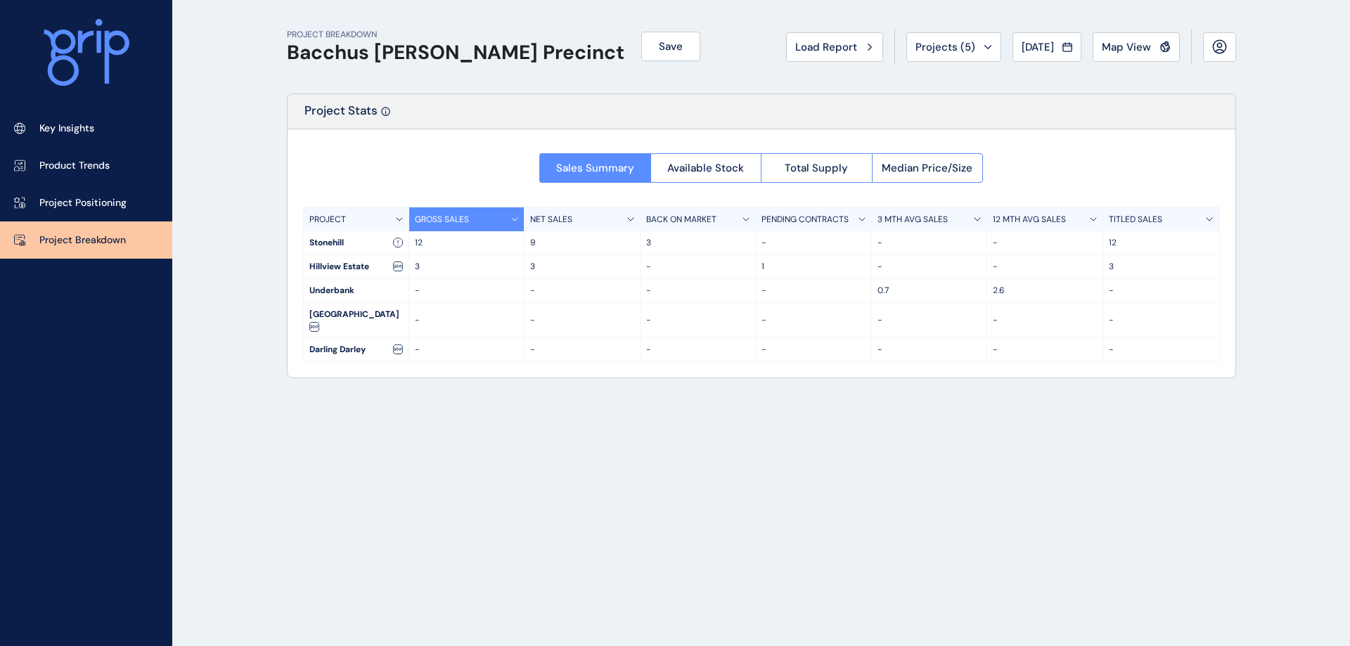
click at [1022, 43] on span "[DATE]" at bounding box center [1038, 47] width 32 height 14
click at [1034, 131] on li "Apr No report is available for this period. New months are usually published 5 …" at bounding box center [1039, 126] width 47 height 24
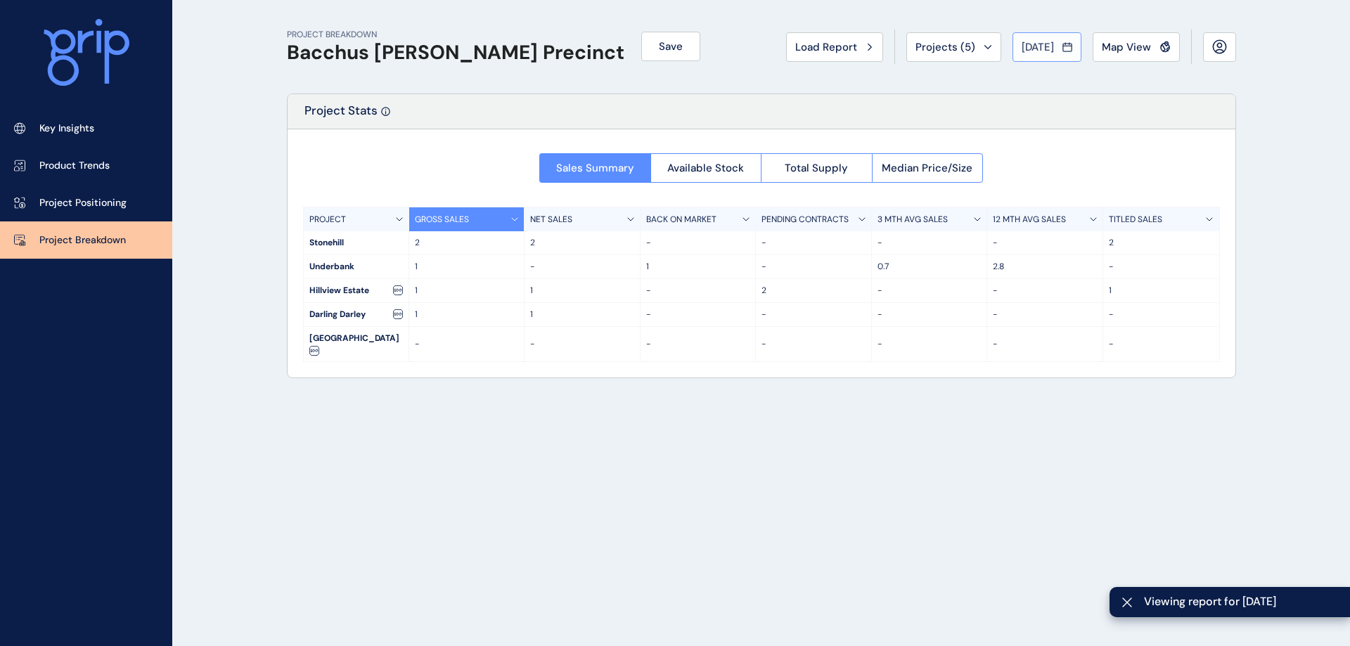
click at [1039, 56] on button "[DATE]" at bounding box center [1047, 47] width 69 height 30
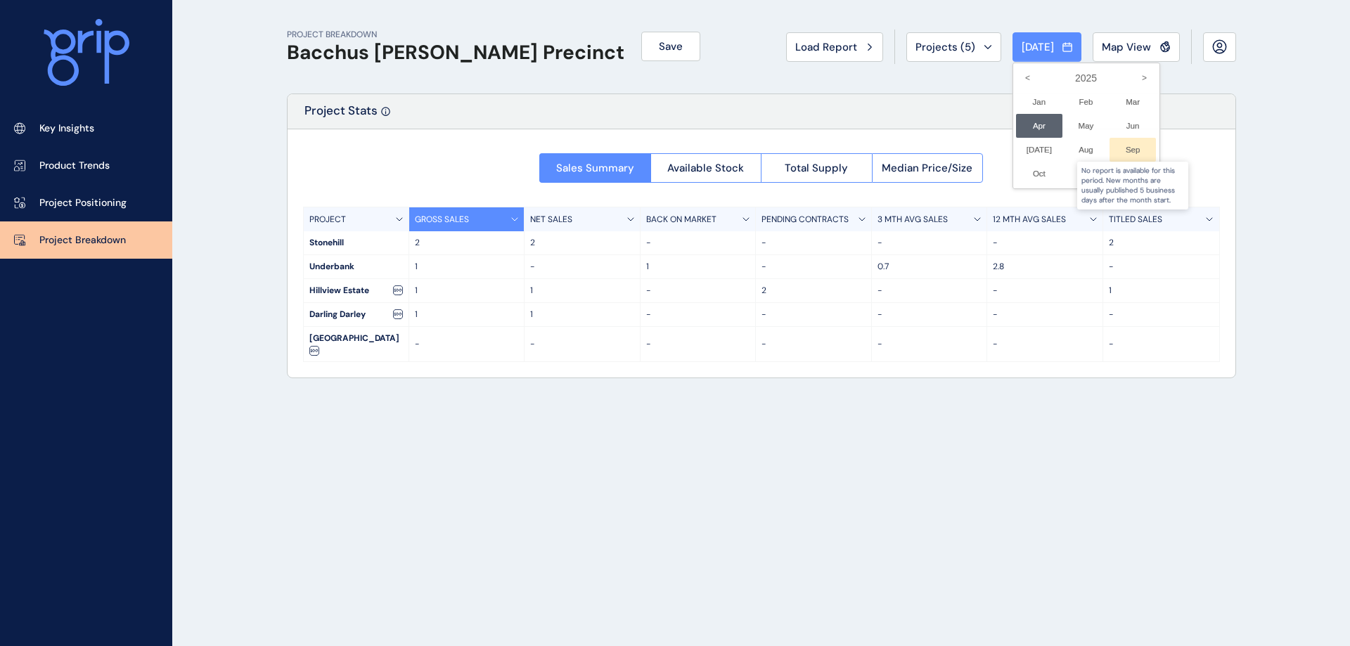
click at [1115, 155] on div at bounding box center [1133, 150] width 47 height 24
click at [1077, 151] on div at bounding box center [1086, 150] width 47 height 24
click at [1081, 153] on div at bounding box center [1086, 150] width 47 height 24
click at [1023, 146] on li "[DATE] No report is available for this period. New months are usually published…" at bounding box center [1039, 150] width 47 height 24
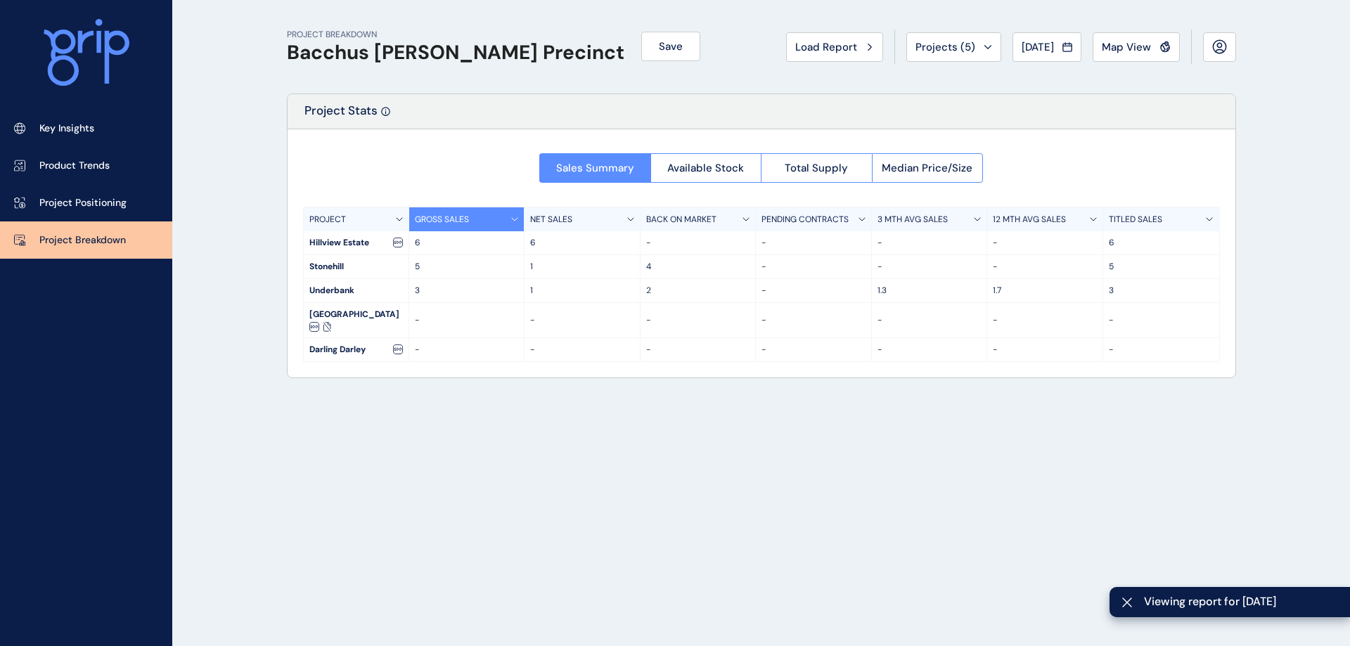
drag, startPoint x: 1024, startPoint y: 56, endPoint x: 1022, endPoint y: 72, distance: 16.3
click at [1025, 56] on button "[DATE]" at bounding box center [1047, 47] width 69 height 30
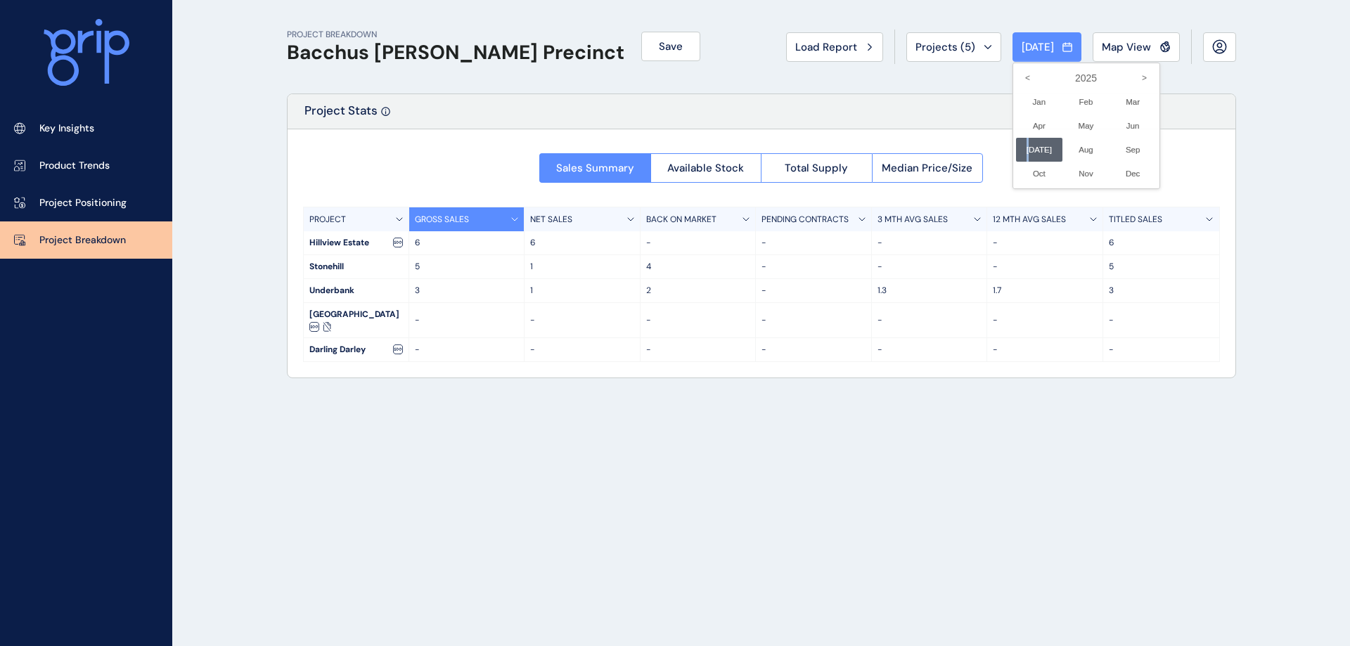
click at [1035, 388] on div at bounding box center [675, 323] width 1350 height 646
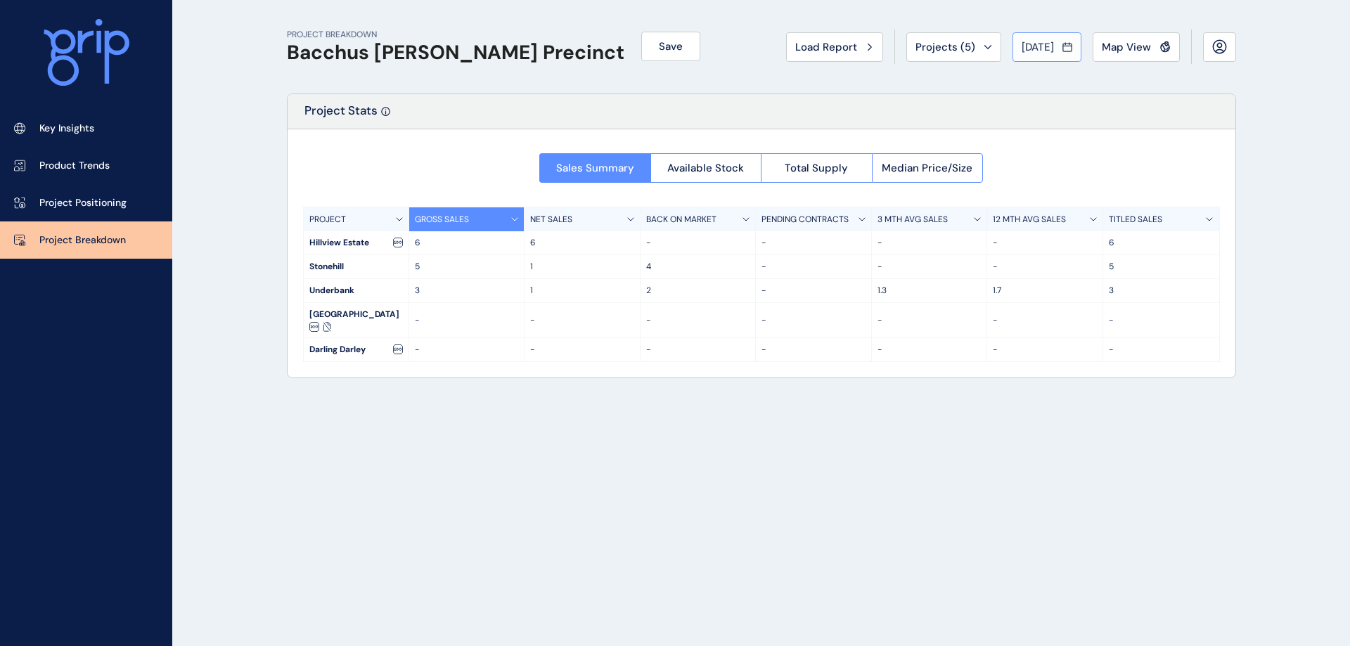
click at [1039, 48] on span "[DATE]" at bounding box center [1038, 47] width 32 height 14
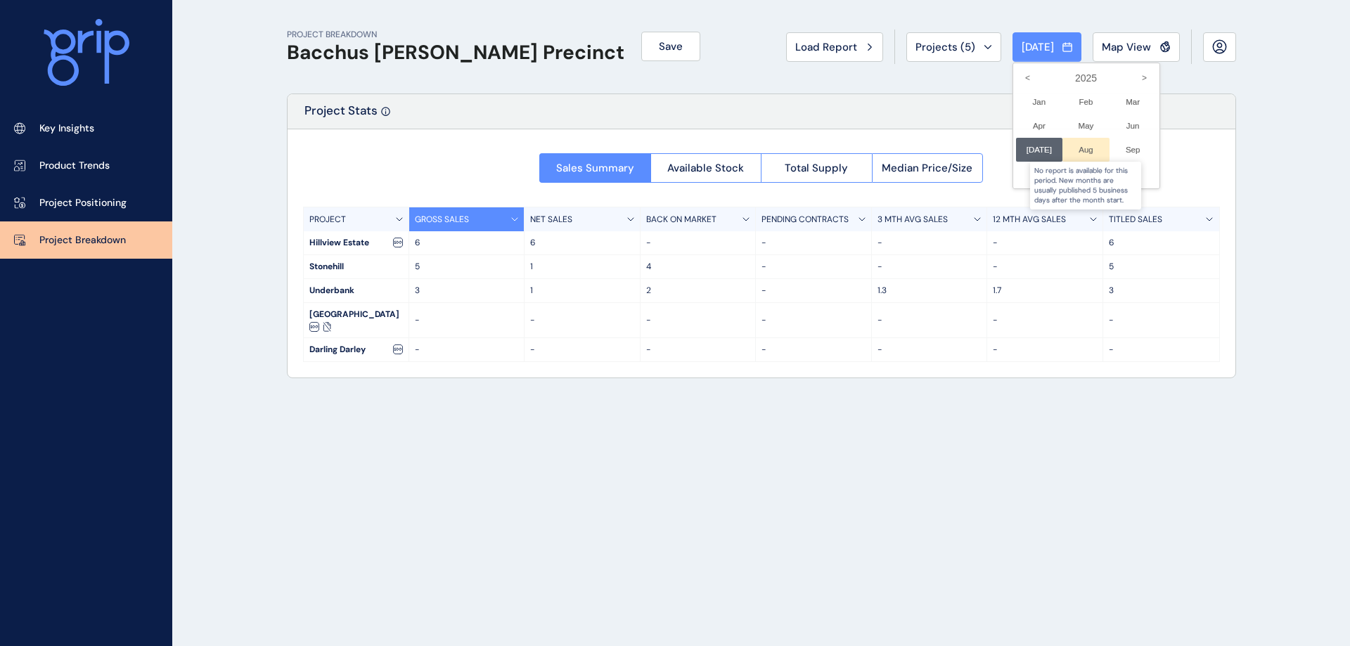
click at [1074, 158] on div at bounding box center [1086, 150] width 47 height 24
click at [1125, 131] on li "Jun No report is available for this period. New months are usually published 5 …" at bounding box center [1133, 126] width 47 height 24
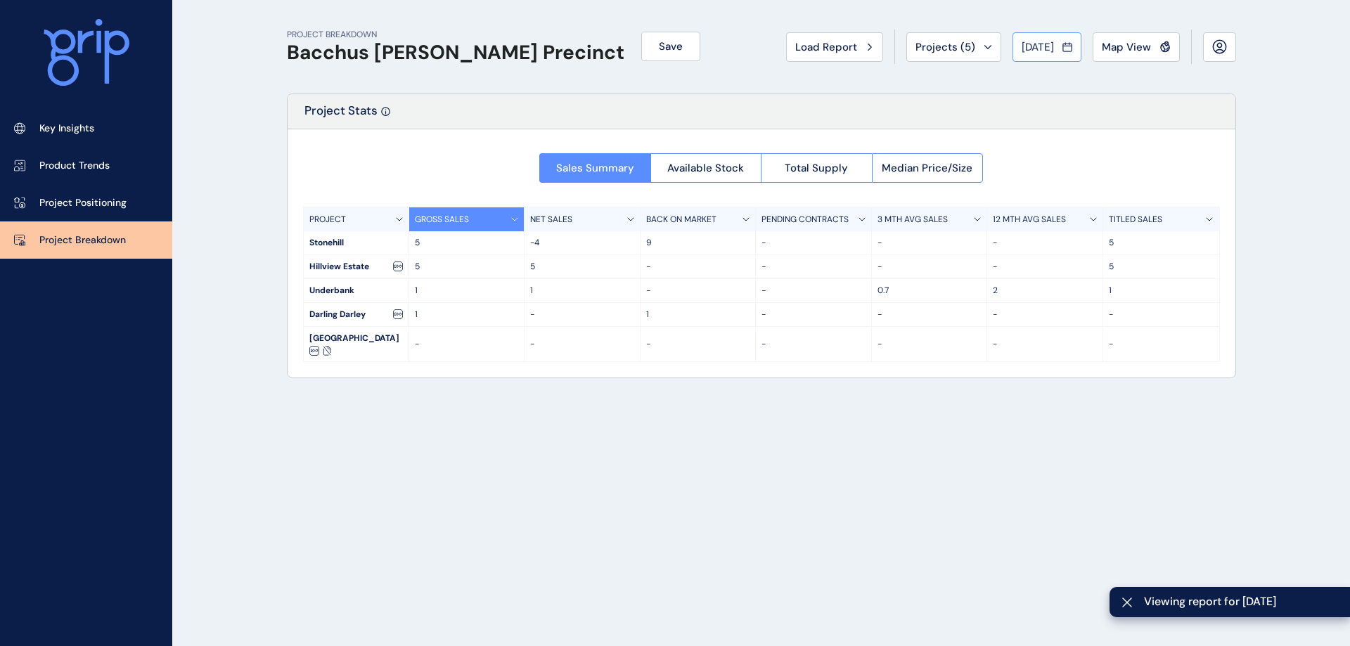
click at [1022, 44] on span "[DATE]" at bounding box center [1038, 47] width 32 height 14
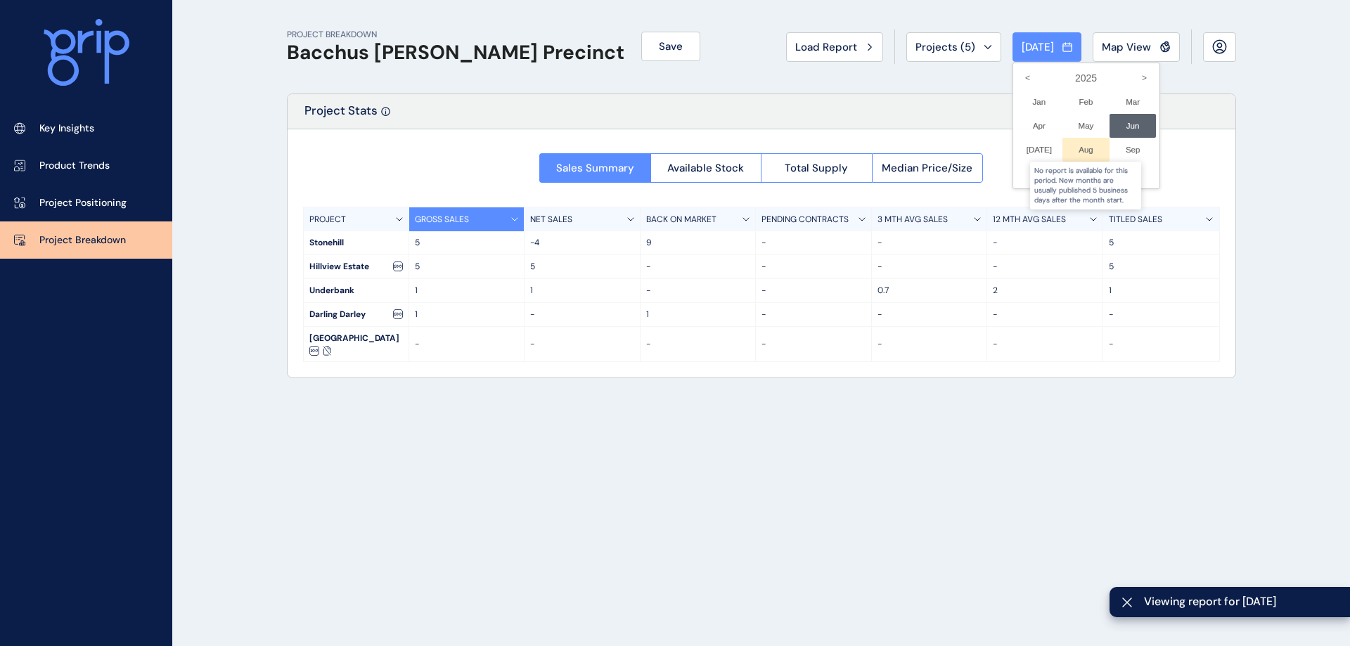
click at [1078, 151] on div at bounding box center [1086, 150] width 47 height 24
click at [1023, 61] on div at bounding box center [675, 323] width 1350 height 646
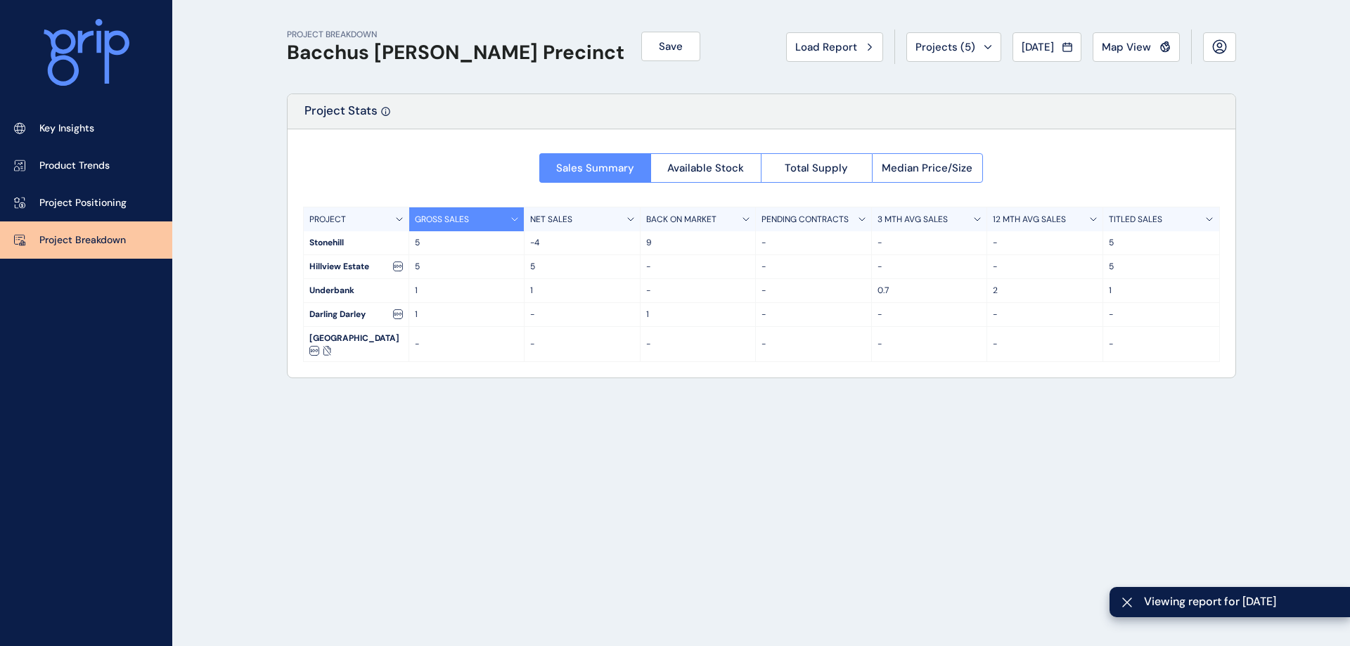
drag, startPoint x: 1025, startPoint y: 54, endPoint x: 1020, endPoint y: 119, distance: 64.9
click at [1024, 59] on button "[DATE]" at bounding box center [1047, 47] width 69 height 30
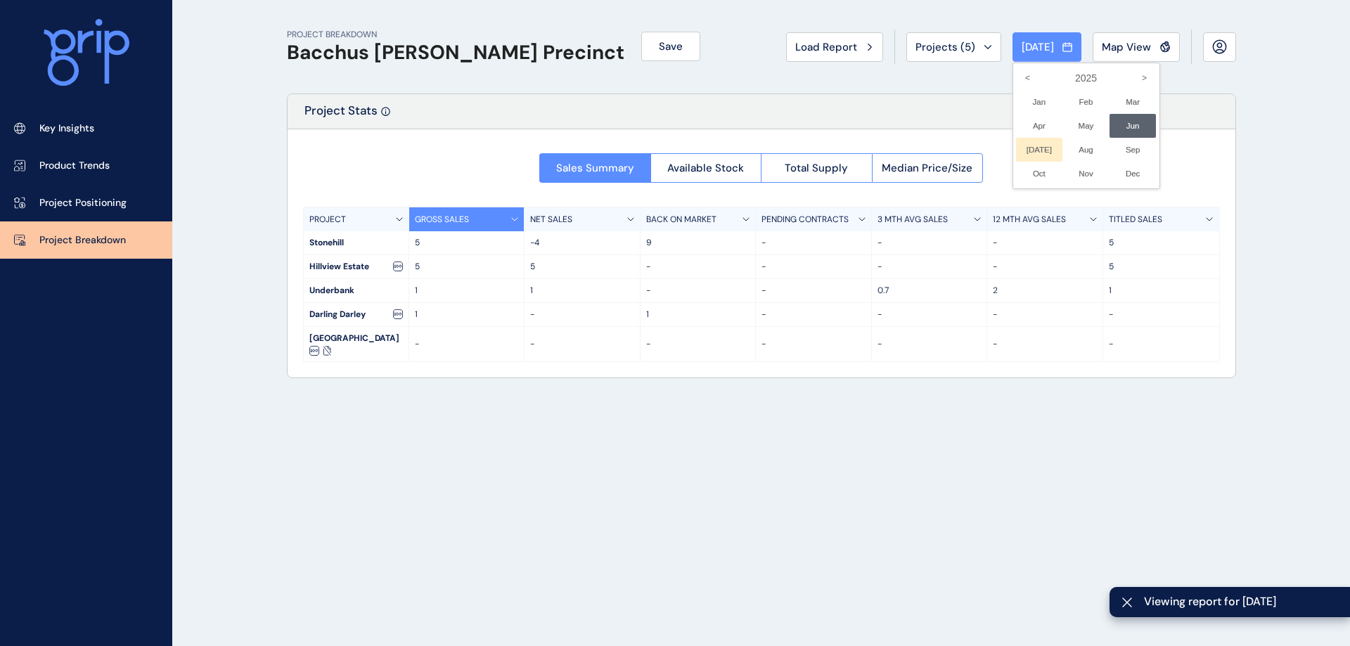
click at [1023, 154] on li "[DATE] No report is available for this period. New months are usually published…" at bounding box center [1039, 150] width 47 height 24
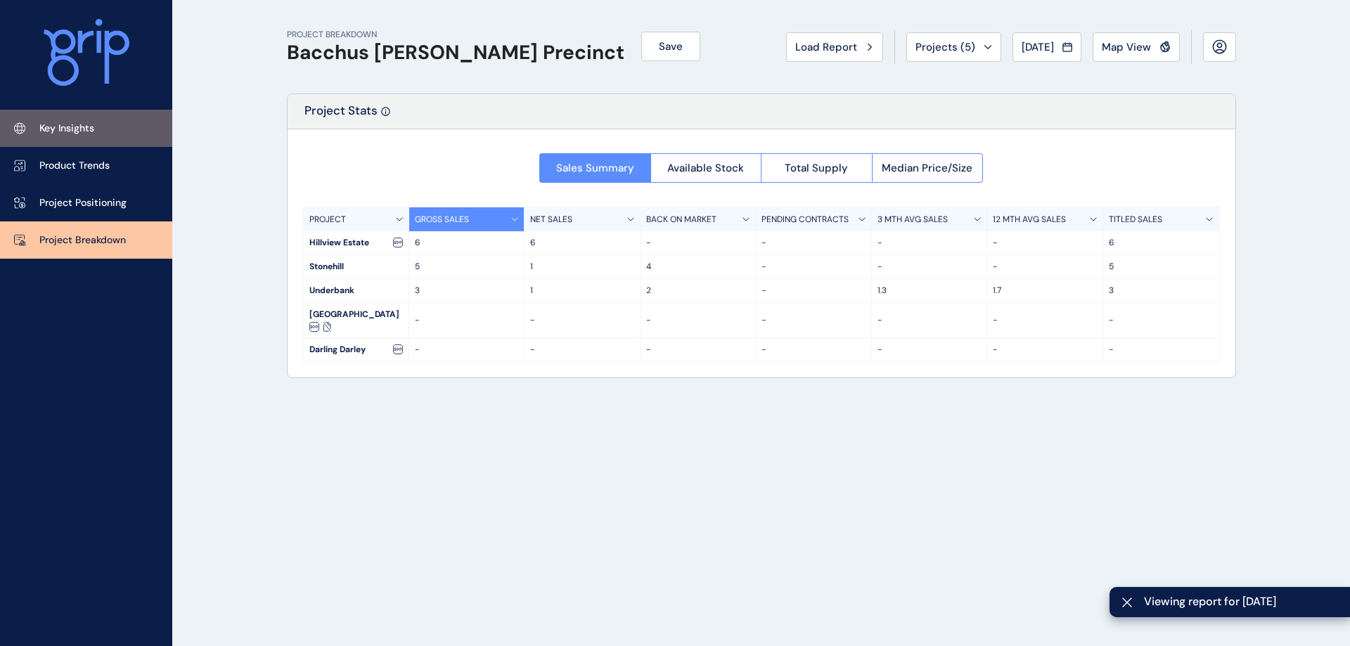
click at [102, 124] on link "Key Insights" at bounding box center [86, 128] width 172 height 37
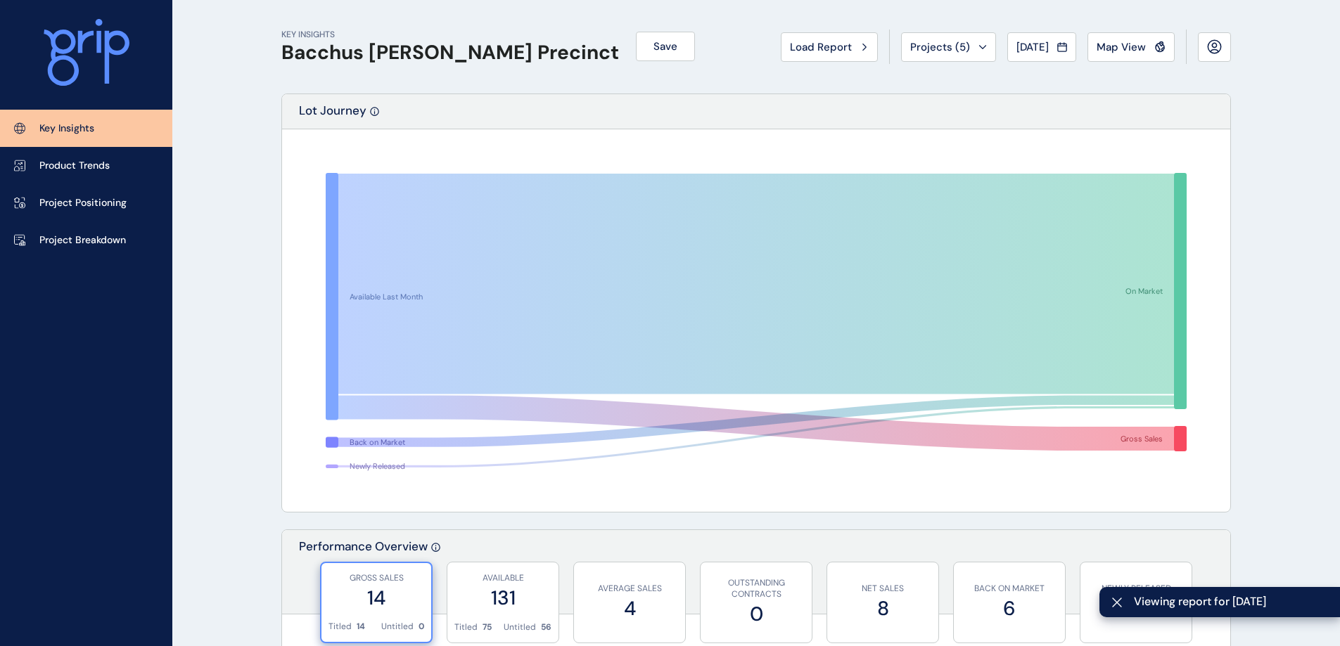
drag, startPoint x: 1070, startPoint y: 49, endPoint x: 1020, endPoint y: 44, distance: 50.2
click at [1067, 49] on button "[DATE]" at bounding box center [1041, 47] width 69 height 30
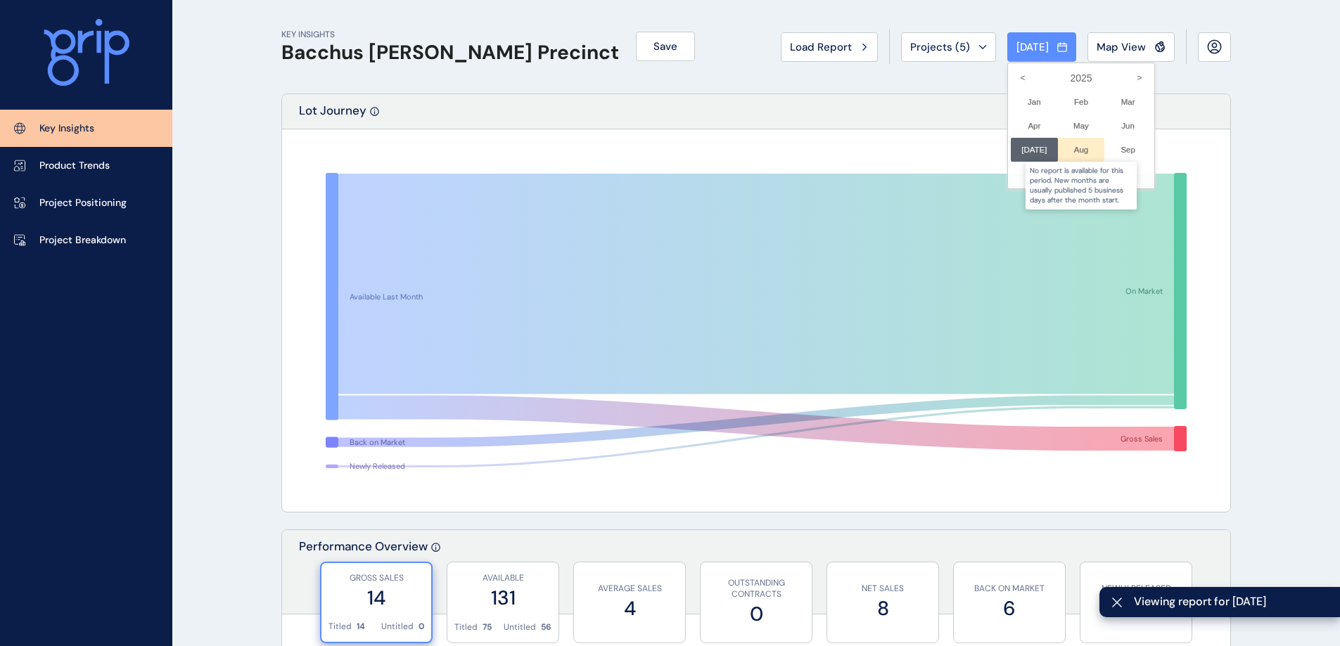
click at [1070, 151] on div at bounding box center [1081, 150] width 47 height 24
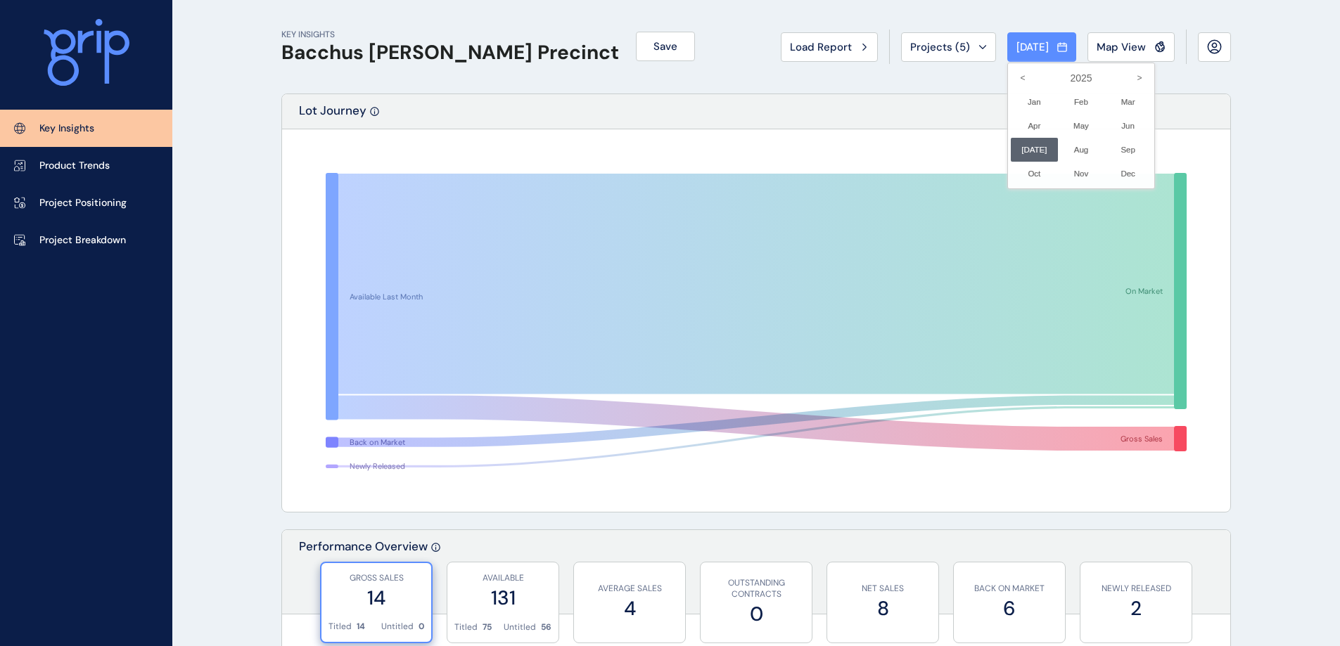
click at [1202, 41] on div at bounding box center [670, 323] width 1340 height 646
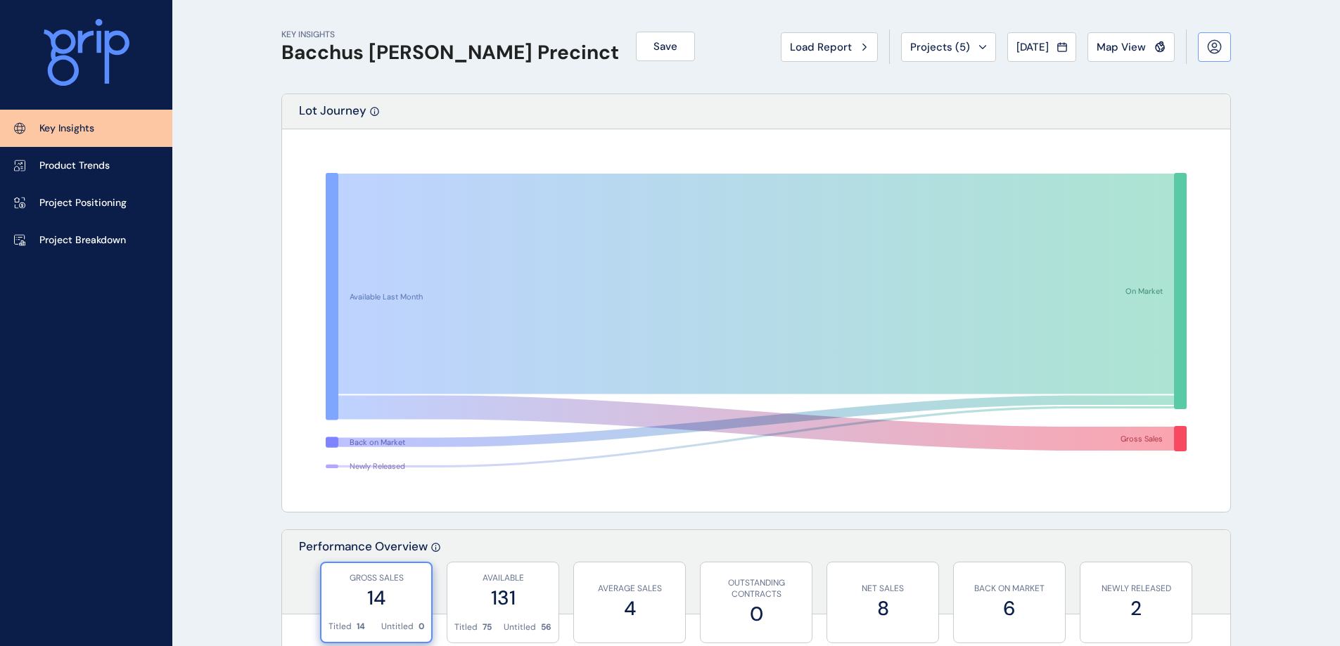
click at [1212, 53] on icon at bounding box center [1214, 46] width 15 height 15
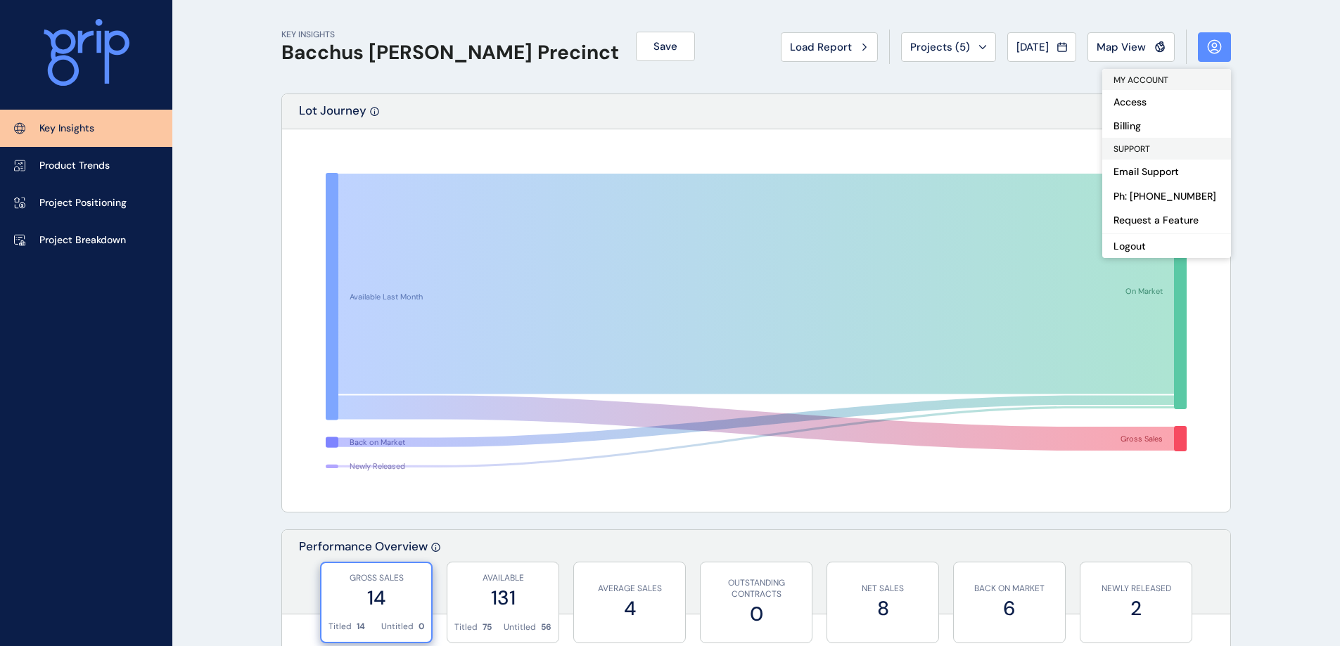
click at [1015, 55] on button "[DATE]" at bounding box center [1041, 47] width 69 height 30
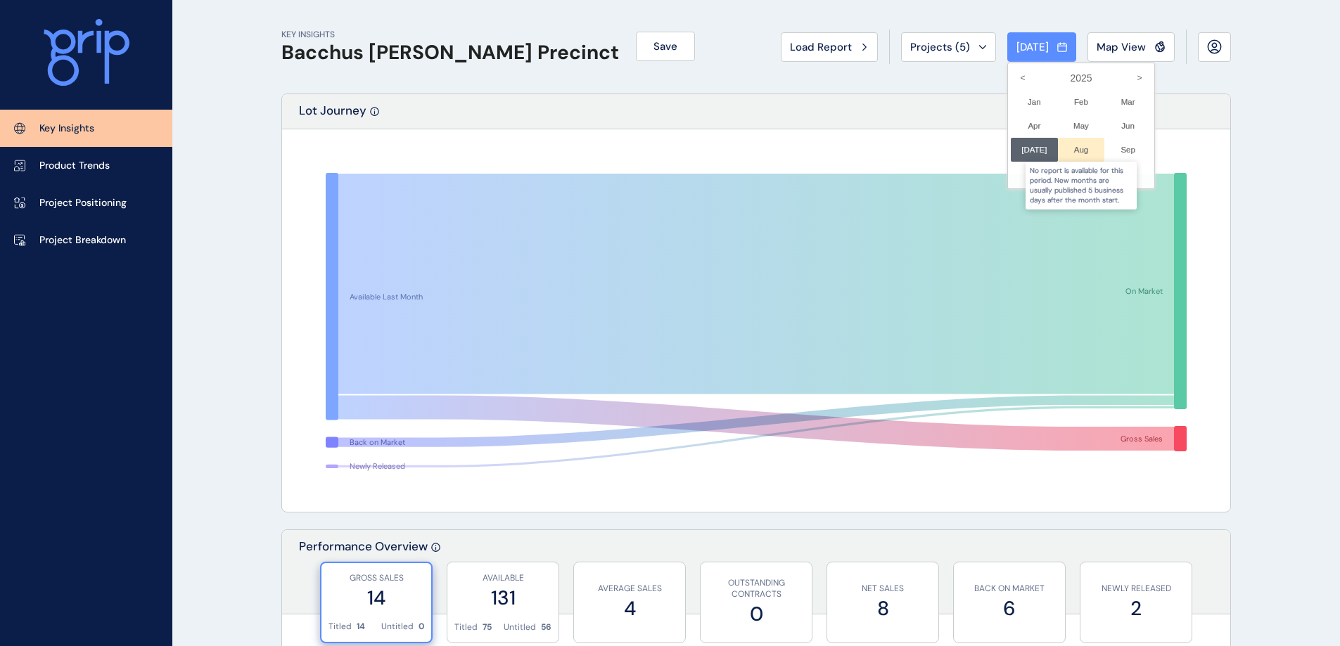
click at [1075, 151] on div at bounding box center [1081, 150] width 47 height 24
click at [1217, 47] on div at bounding box center [670, 323] width 1340 height 646
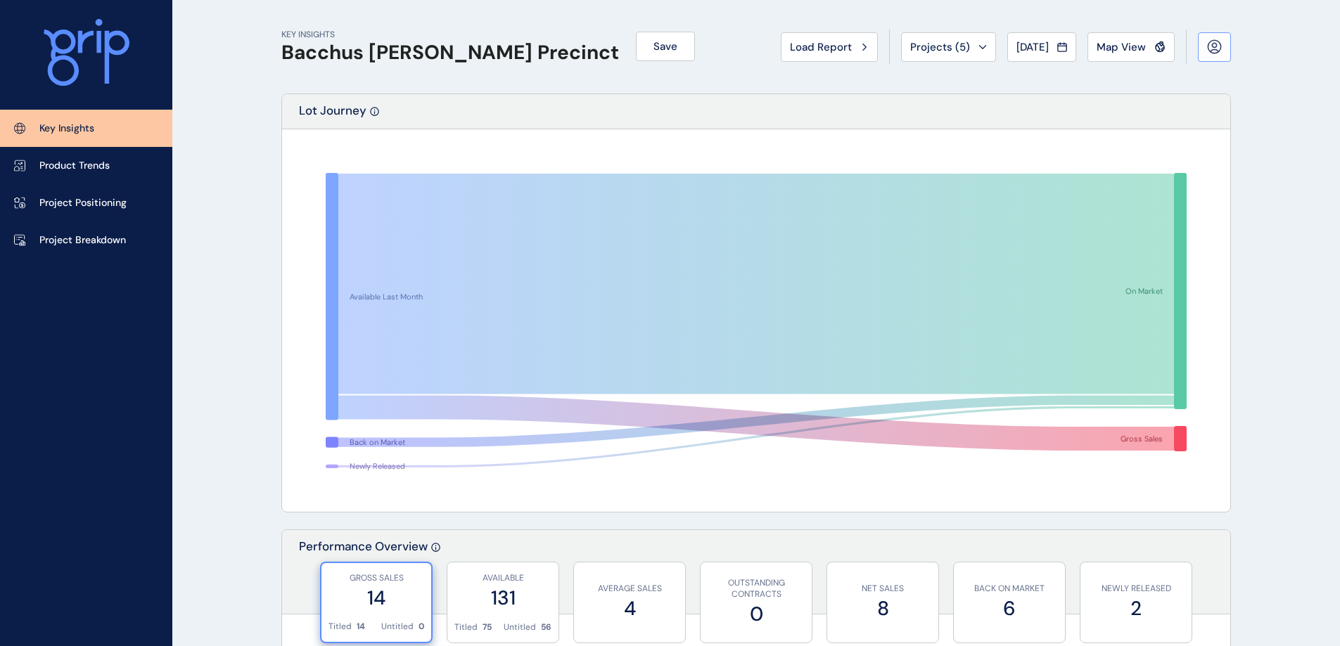
click at [1209, 56] on button at bounding box center [1214, 47] width 33 height 30
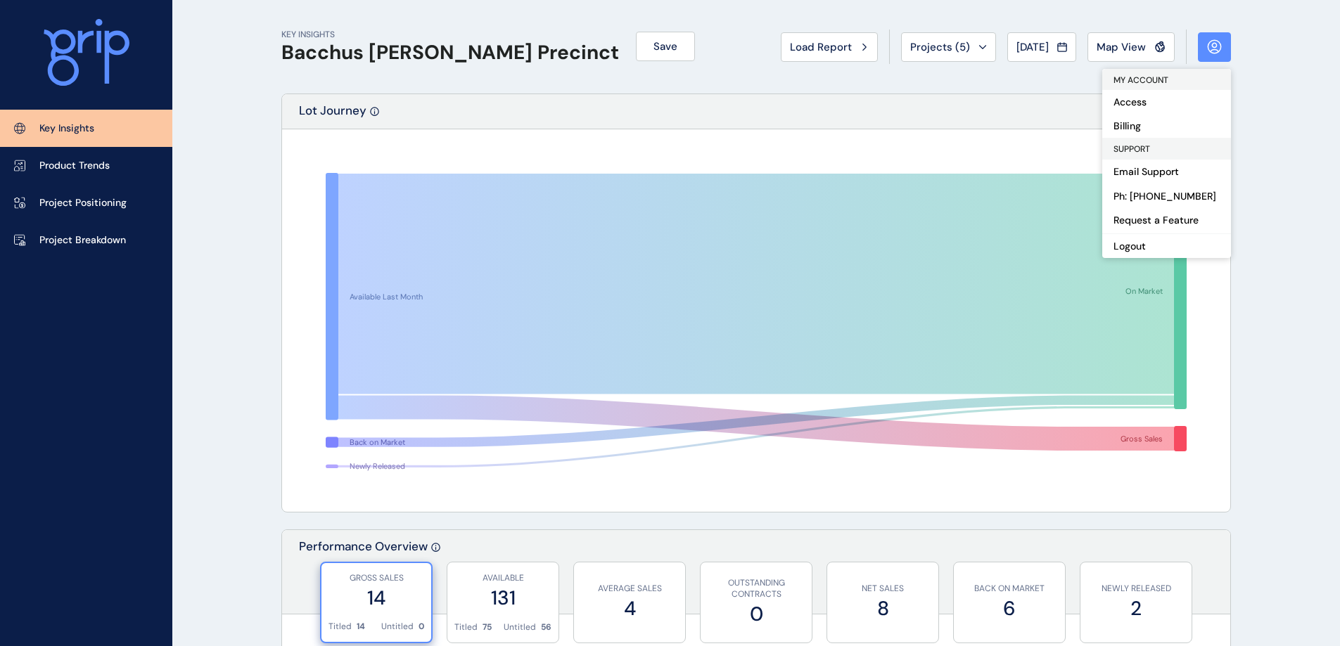
click at [882, 102] on div "Lot Journey" at bounding box center [756, 111] width 948 height 35
